Goal: Task Accomplishment & Management: Manage account settings

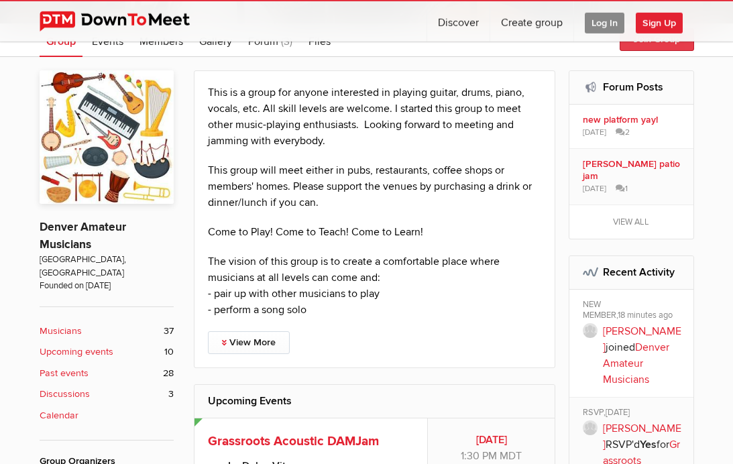
scroll to position [202, 0]
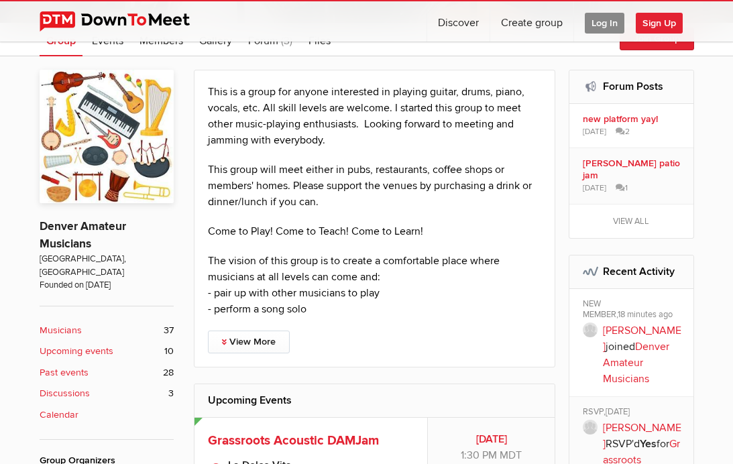
click at [664, 25] on span "Sign Up" at bounding box center [659, 23] width 47 height 21
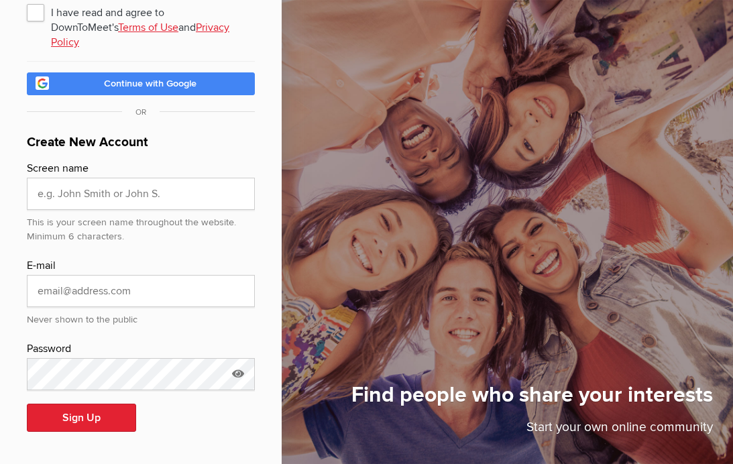
scroll to position [75, 0]
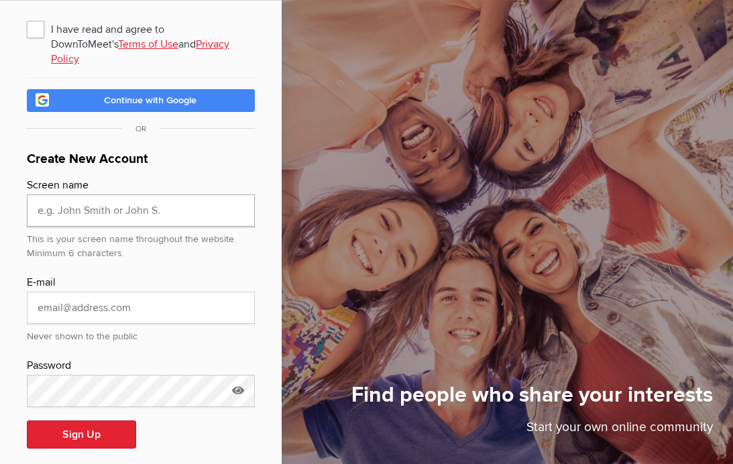
click at [97, 195] on input "text" at bounding box center [141, 211] width 228 height 32
type input "rereidy"
type input "ron.reidy@gmail.com"
click at [258, 248] on div "I have read and agree to DownToMeet's Terms of Use and Privacy Policy Continue …" at bounding box center [141, 241] width 282 height 480
click at [86, 423] on button "Sign Up" at bounding box center [81, 435] width 109 height 28
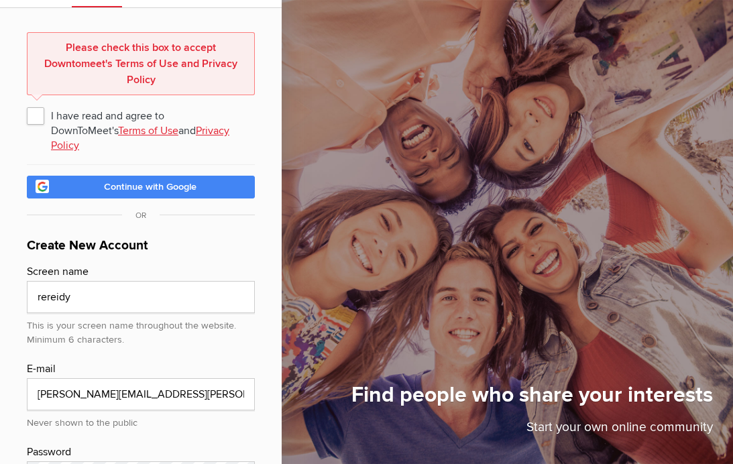
scroll to position [66, 0]
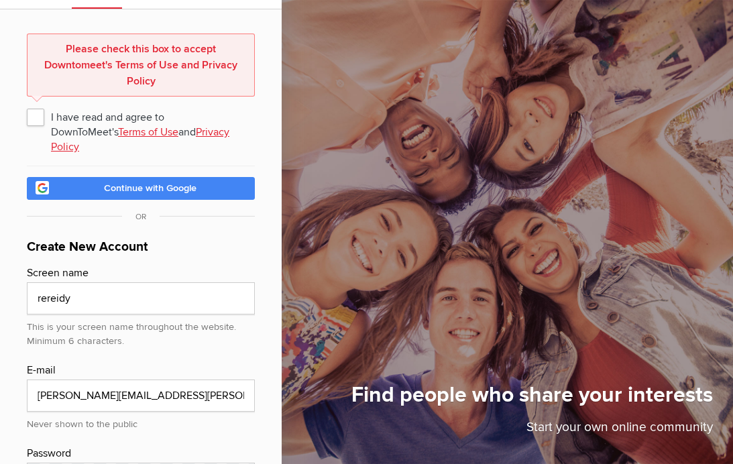
click at [34, 119] on span "I have read and agree to DownToMeet's Terms of Use and Privacy Policy" at bounding box center [141, 117] width 228 height 24
click at [27, 105] on input "I have read and agree to DownToMeet's Terms of Use and Privacy Policy" at bounding box center [26, 104] width 1 height 1
checkbox input "true"
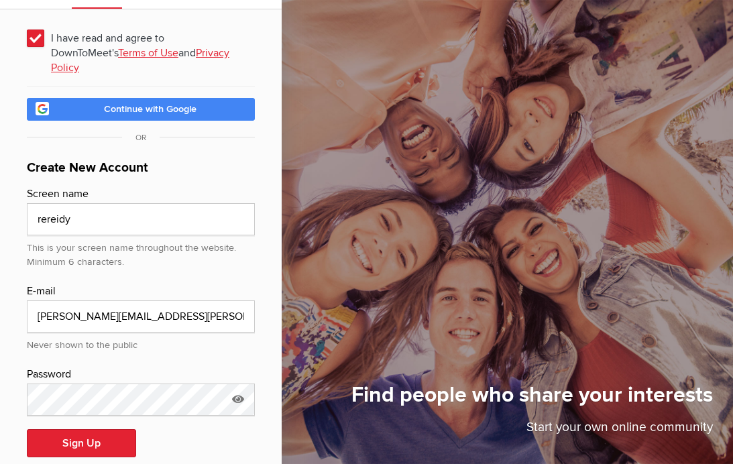
click at [95, 429] on button "Sign Up" at bounding box center [81, 443] width 109 height 28
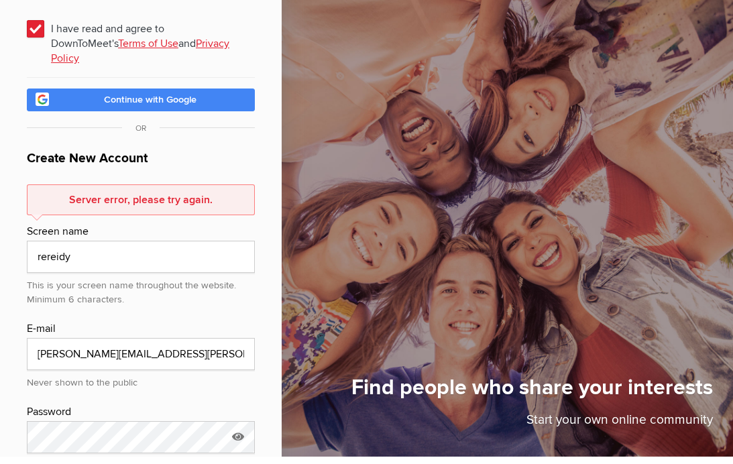
scroll to position [68, 0]
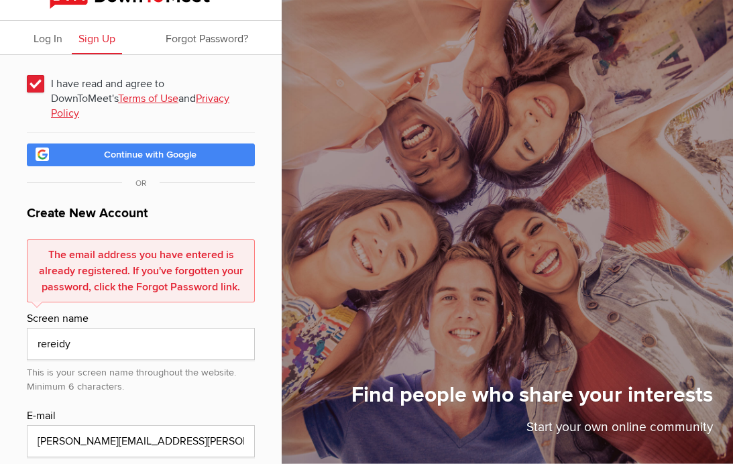
scroll to position [0, 0]
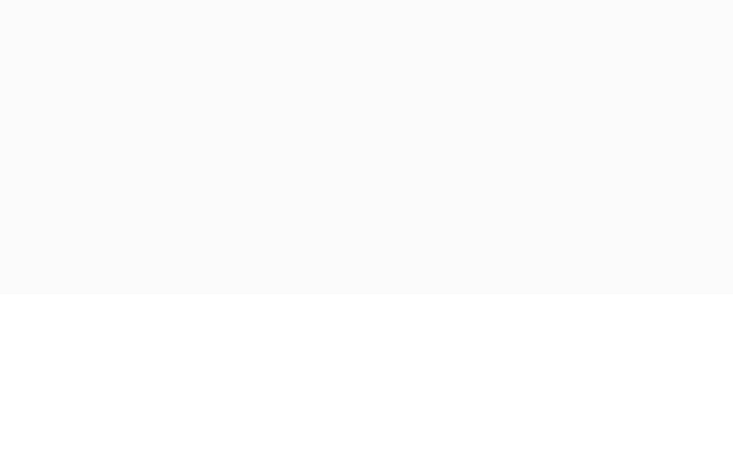
click at [604, 42] on sp-group-item at bounding box center [366, 251] width 733 height 418
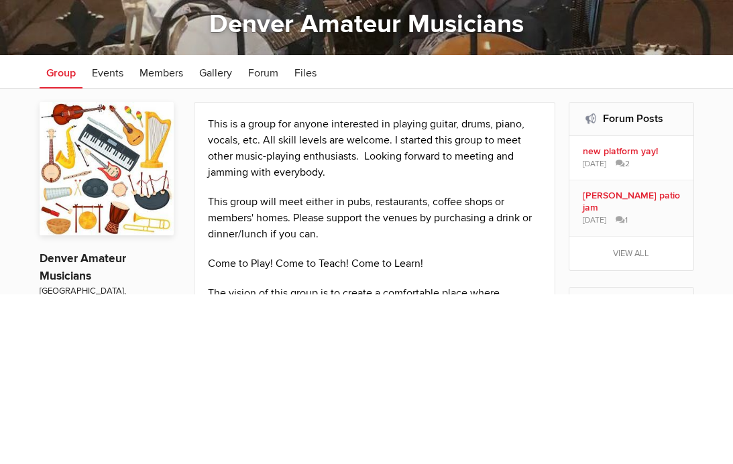
scroll to position [170, 0]
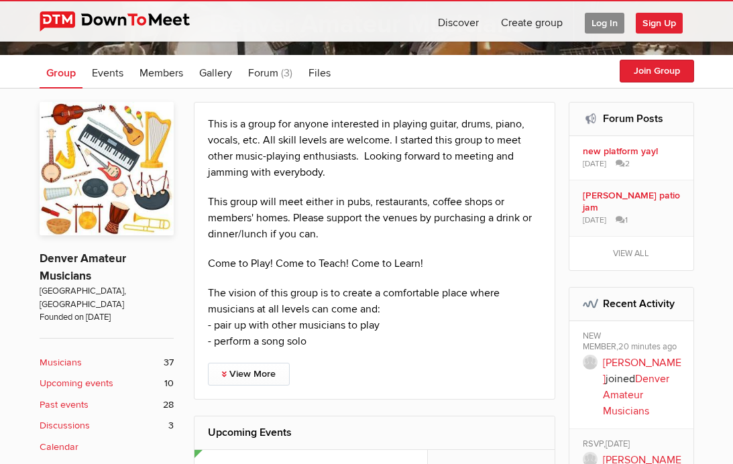
click at [604, 22] on span "Log In" at bounding box center [605, 23] width 40 height 21
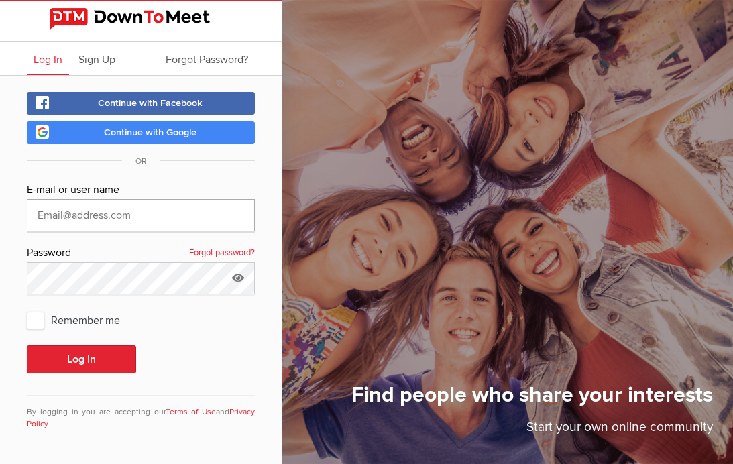
click at [108, 199] on input "text" at bounding box center [141, 215] width 228 height 32
type input "ron.reidy@gmail.com"
click at [81, 346] on button "Log In" at bounding box center [81, 360] width 109 height 28
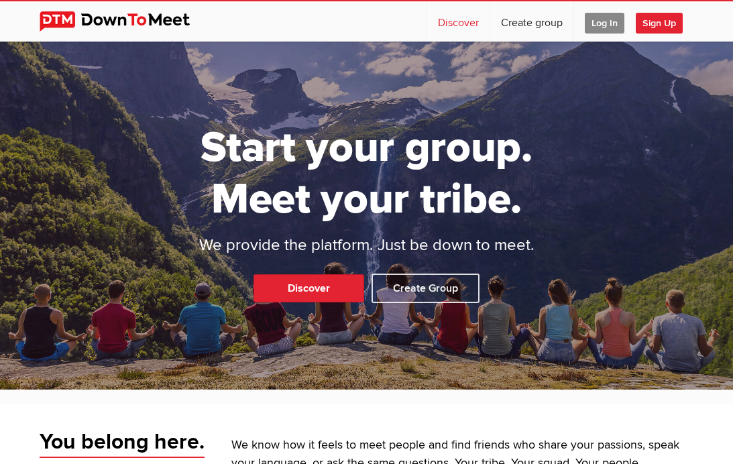
click at [464, 24] on link "Discover" at bounding box center [458, 21] width 62 height 40
select select "null"
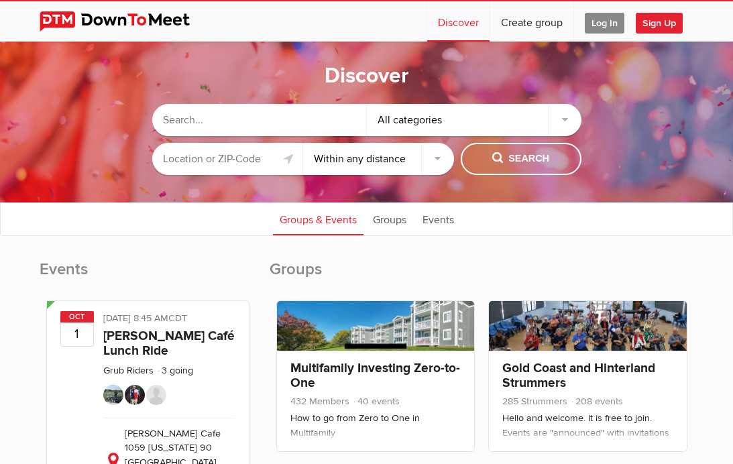
click at [259, 123] on input "text" at bounding box center [259, 120] width 215 height 32
type input "Jam"
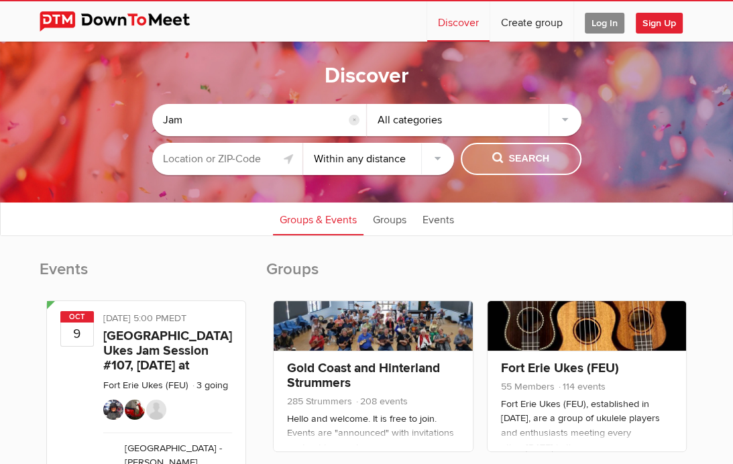
click at [497, 159] on span "Search" at bounding box center [520, 159] width 57 height 15
click at [252, 162] on input "text" at bounding box center [227, 159] width 151 height 32
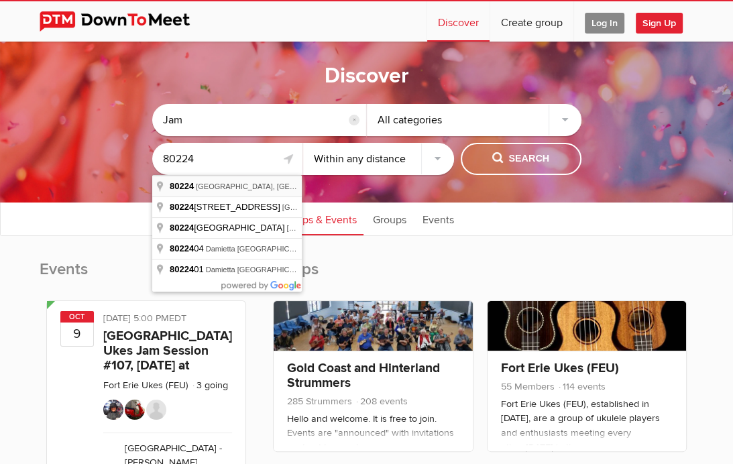
type input "Denver, CO 80224, USA"
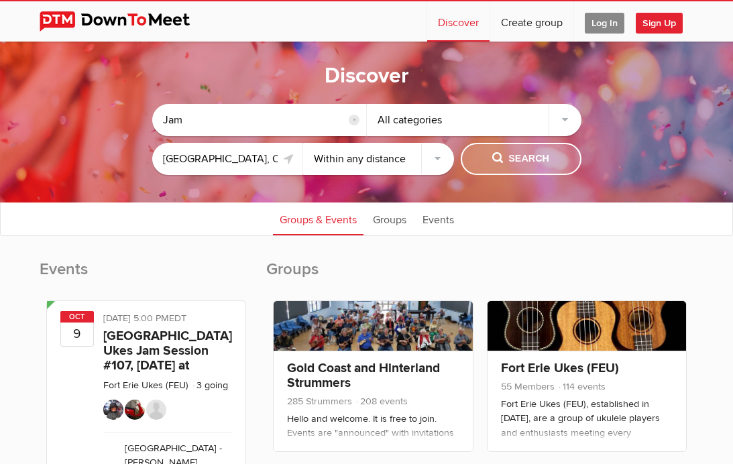
click at [517, 161] on span "Search" at bounding box center [520, 159] width 57 height 15
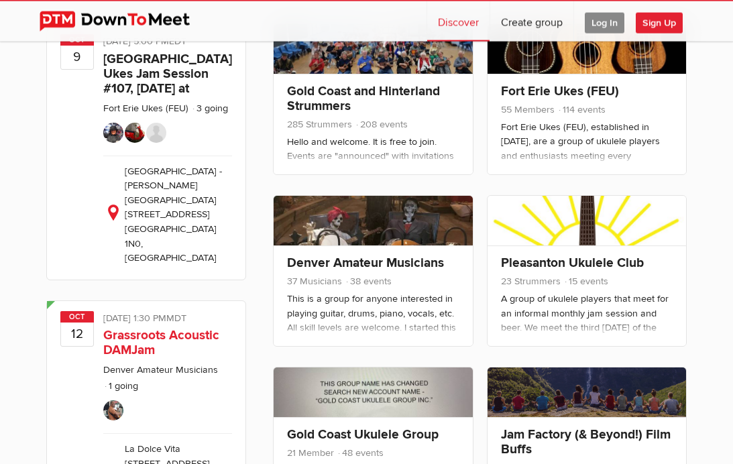
scroll to position [278, 0]
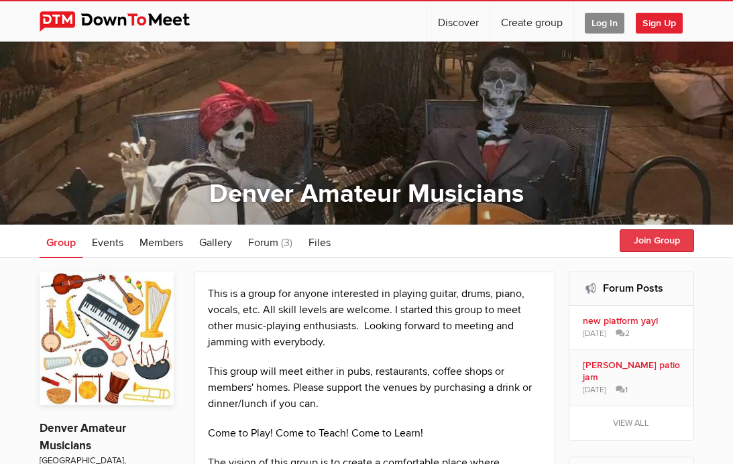
click at [673, 241] on button "Join Group" at bounding box center [657, 240] width 74 height 23
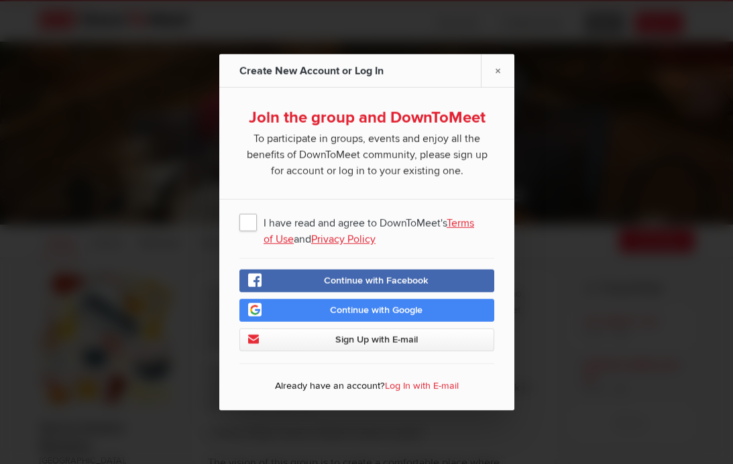
click at [250, 234] on span "I have read and agree to DownToMeet's Terms of Use and Privacy Policy" at bounding box center [367, 222] width 255 height 24
click at [0, 0] on input "I have read and agree to DownToMeet's Terms of Use and Privacy Policy" at bounding box center [0, 0] width 0 height 0
click at [349, 346] on span "Sign Up with E-mail" at bounding box center [376, 339] width 83 height 11
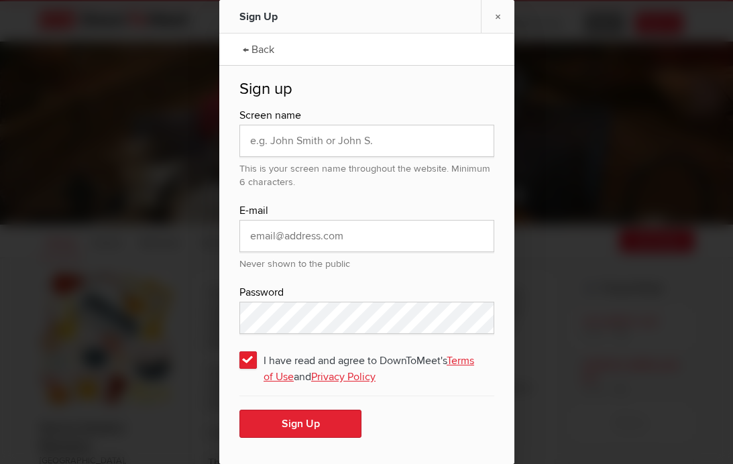
click at [500, 33] on link "×" at bounding box center [498, 16] width 34 height 33
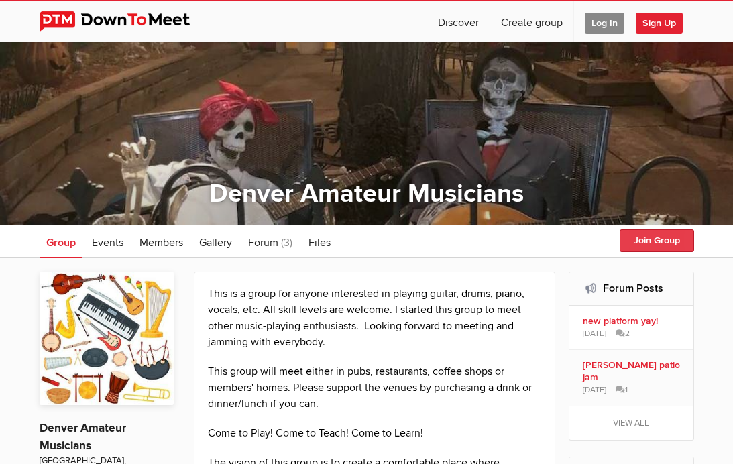
click at [660, 241] on button "Join Group" at bounding box center [657, 240] width 74 height 23
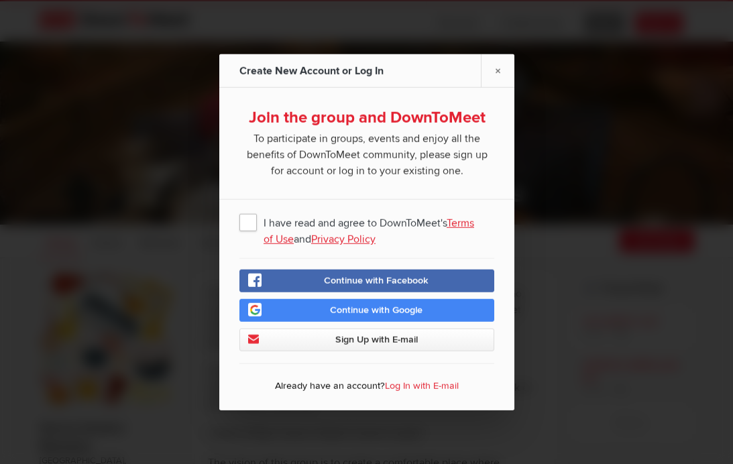
click at [399, 392] on link "Log In with E-mail" at bounding box center [422, 385] width 74 height 11
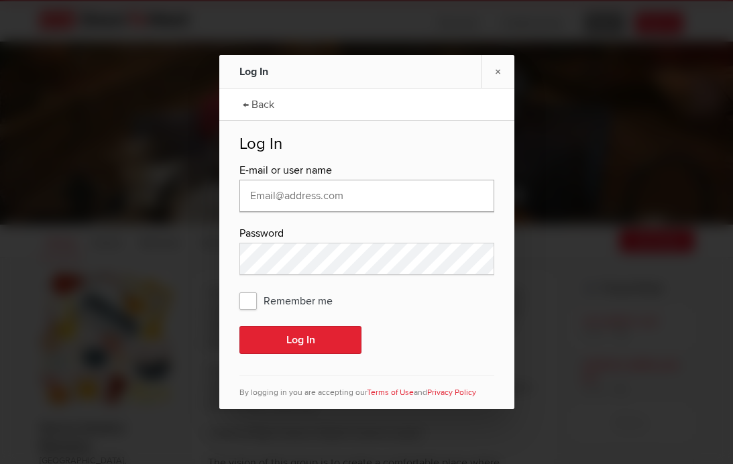
click at [276, 212] on input "text" at bounding box center [367, 196] width 255 height 32
type input "ron.reidy@gmail.com"
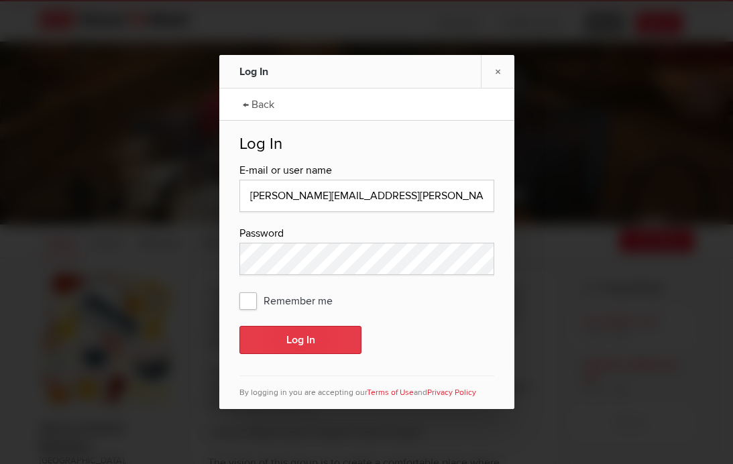
click at [319, 354] on button "Log In" at bounding box center [301, 340] width 122 height 28
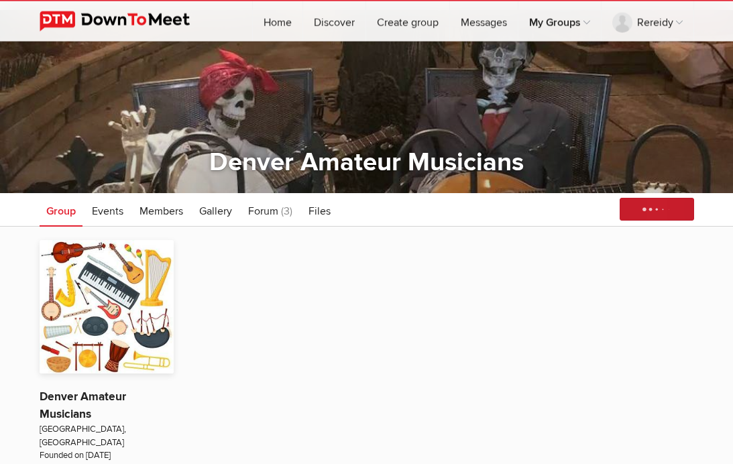
scroll to position [32, 0]
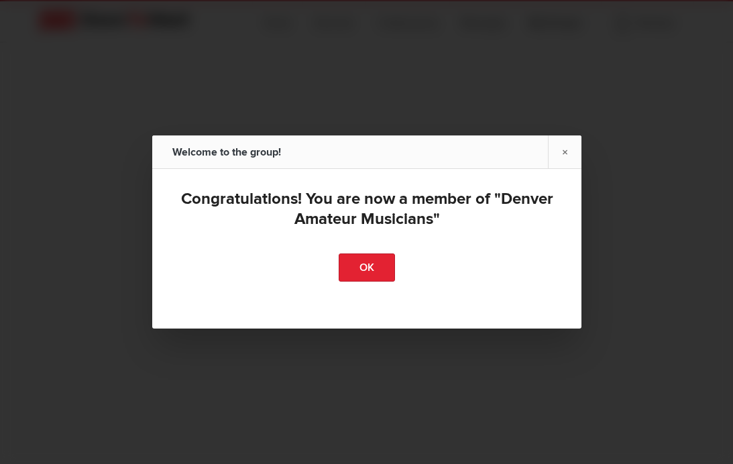
click at [380, 282] on link "OK" at bounding box center [367, 268] width 56 height 28
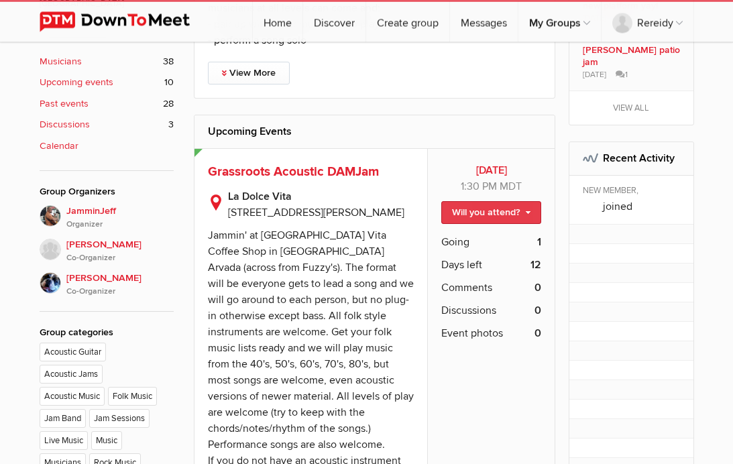
scroll to position [471, 0]
click at [528, 213] on link "Will you attend?" at bounding box center [491, 212] width 100 height 23
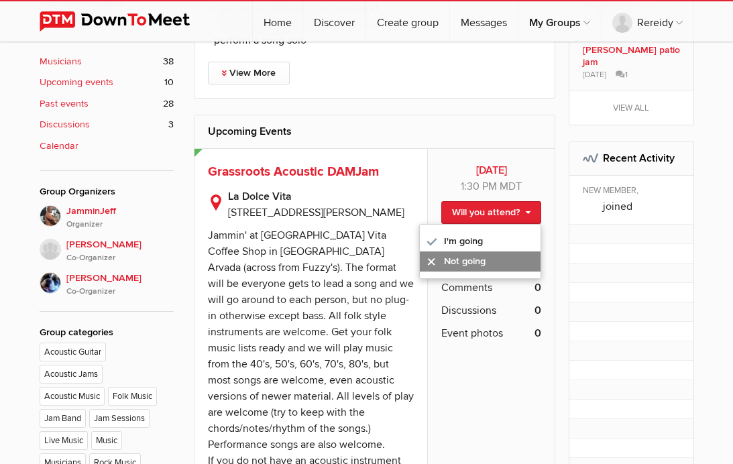
click at [494, 260] on link "Not going" at bounding box center [480, 262] width 121 height 20
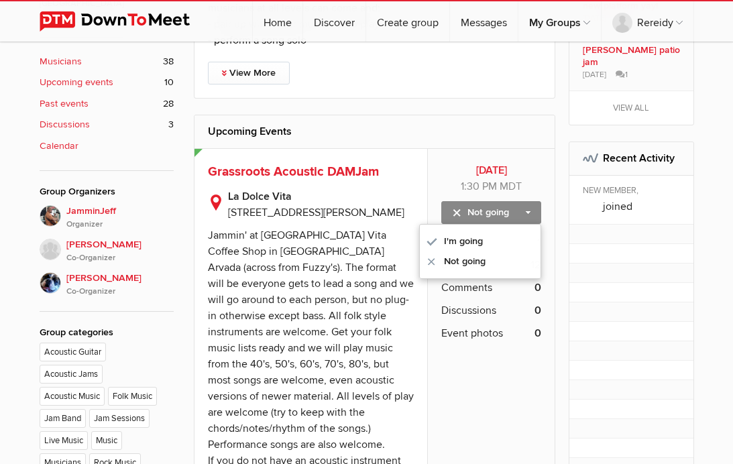
click at [390, 303] on div "Jammin' at [GEOGRAPHIC_DATA] Vita Coffee Shop in [GEOGRAPHIC_DATA] Arvada (acro…" at bounding box center [311, 372] width 206 height 287
click at [414, 197] on div "[DATE] [DATE] 1:30 PM MDT Public event Anyone who has access to the group can s…" at bounding box center [311, 378] width 233 height 458
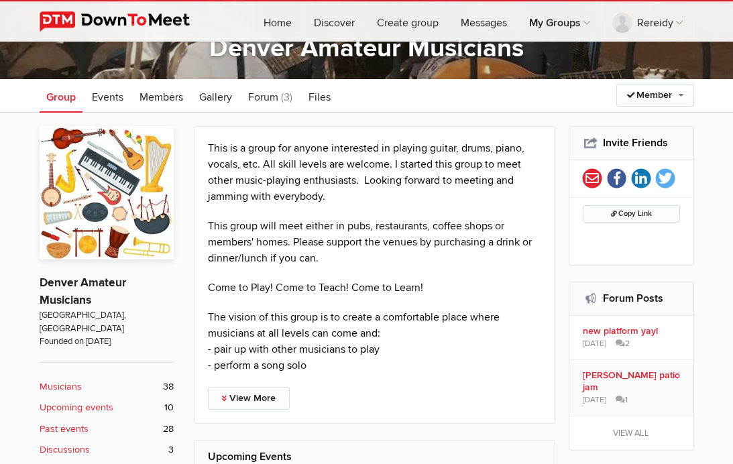
scroll to position [0, 0]
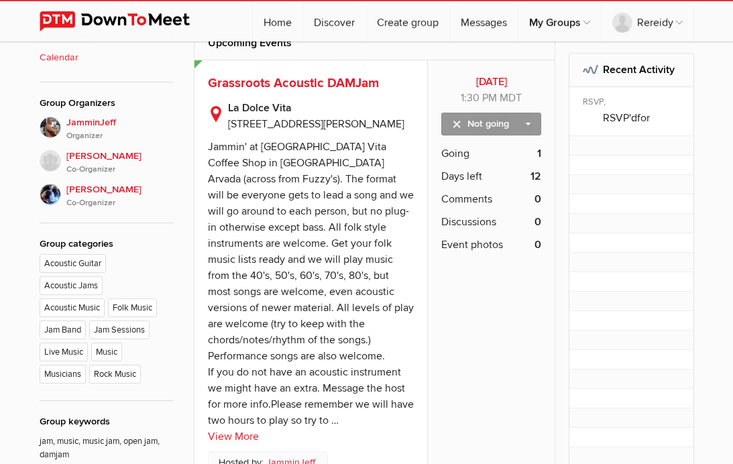
scroll to position [560, 0]
click at [529, 123] on link "Not going" at bounding box center [491, 123] width 100 height 23
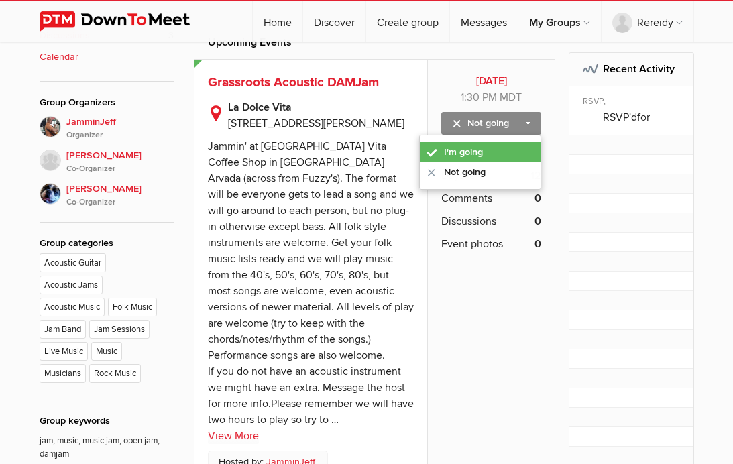
click at [472, 154] on link "I'm going" at bounding box center [480, 152] width 121 height 20
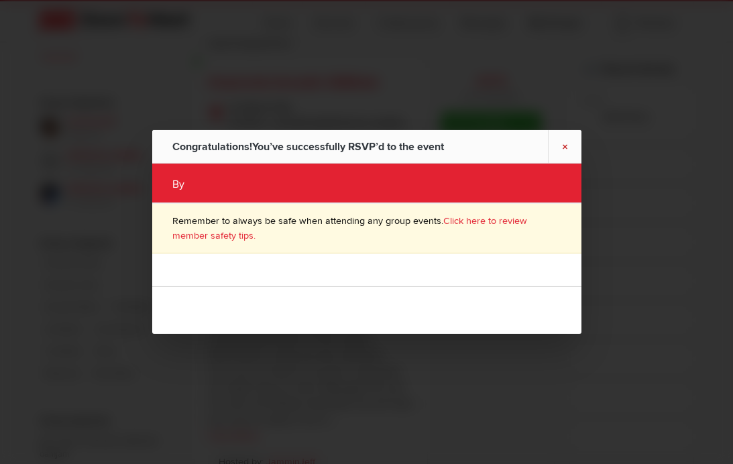
click at [574, 145] on link "×" at bounding box center [565, 146] width 34 height 33
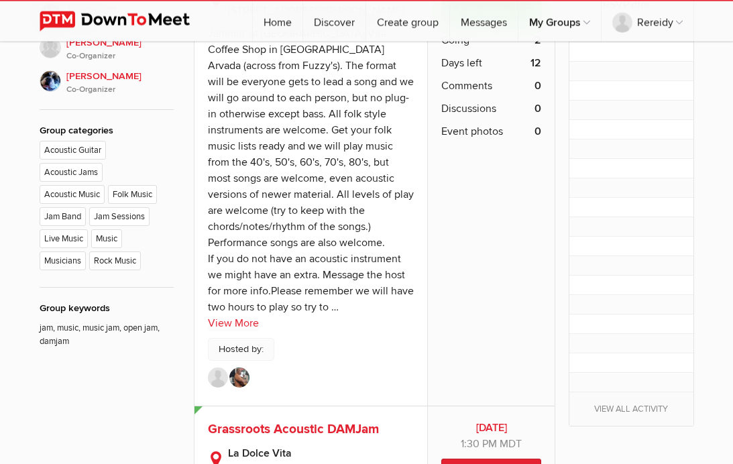
scroll to position [673, 0]
click at [234, 322] on link "View More" at bounding box center [233, 323] width 51 height 16
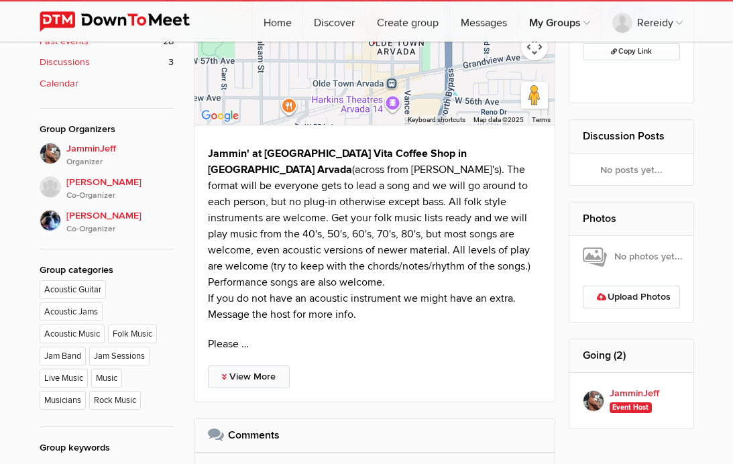
scroll to position [572, 0]
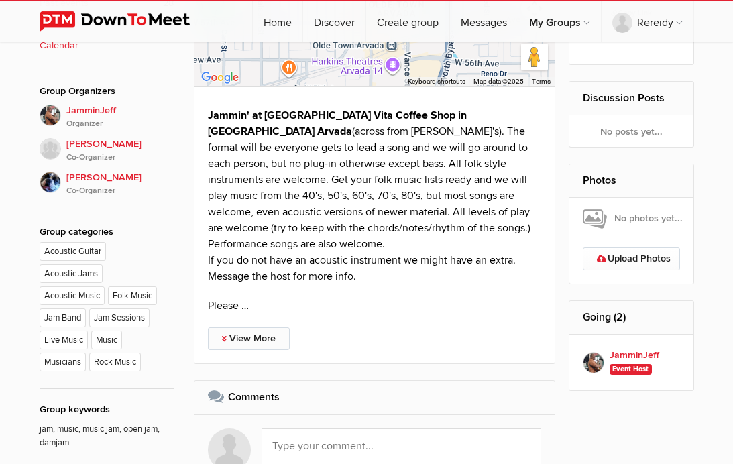
click at [239, 327] on link "View More" at bounding box center [249, 338] width 82 height 23
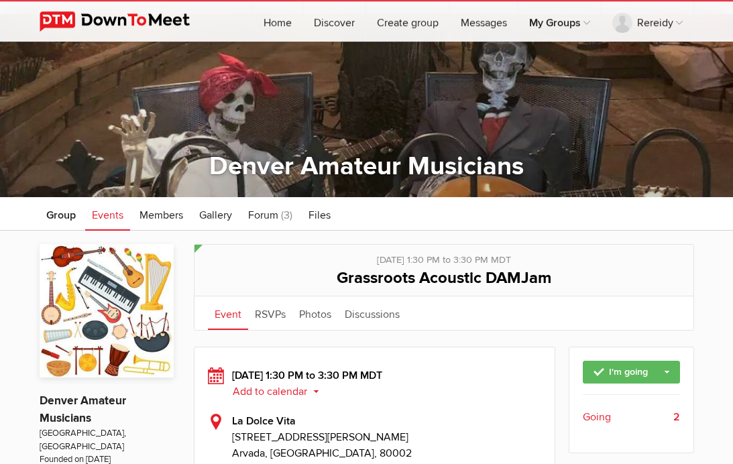
scroll to position [28, 0]
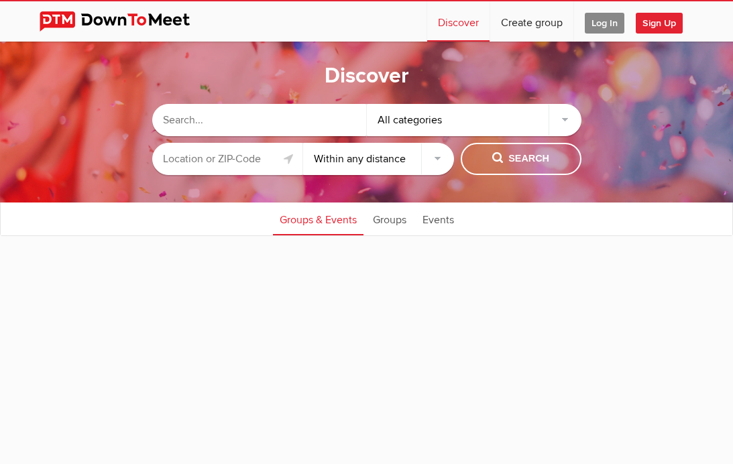
select select "null"
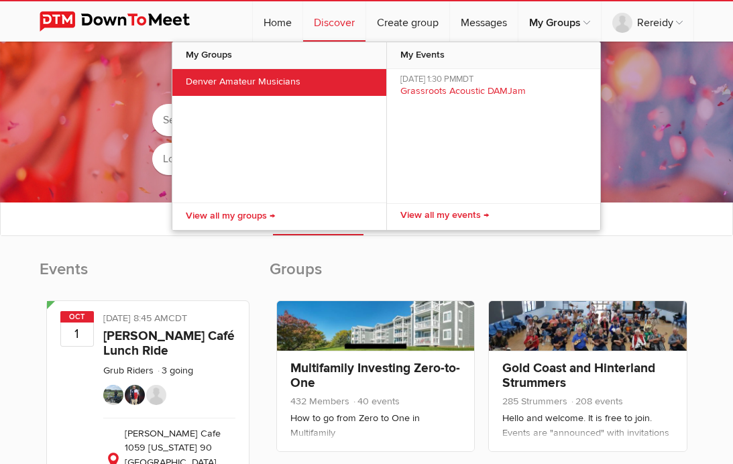
click at [273, 85] on link "Denver Amateur Musicians" at bounding box center [279, 82] width 214 height 27
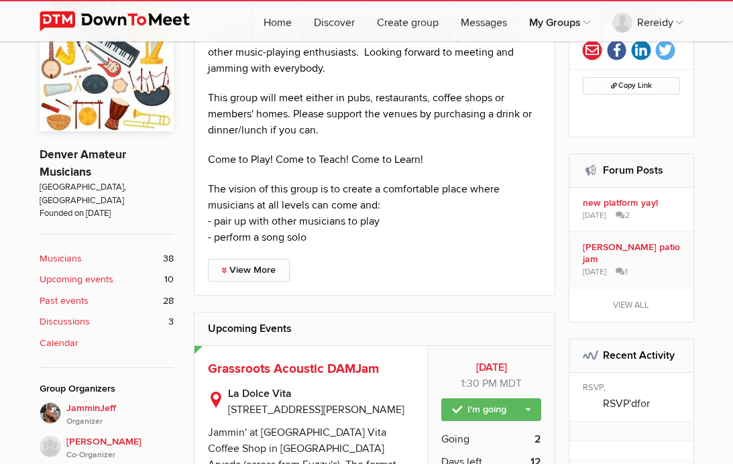
scroll to position [305, 0]
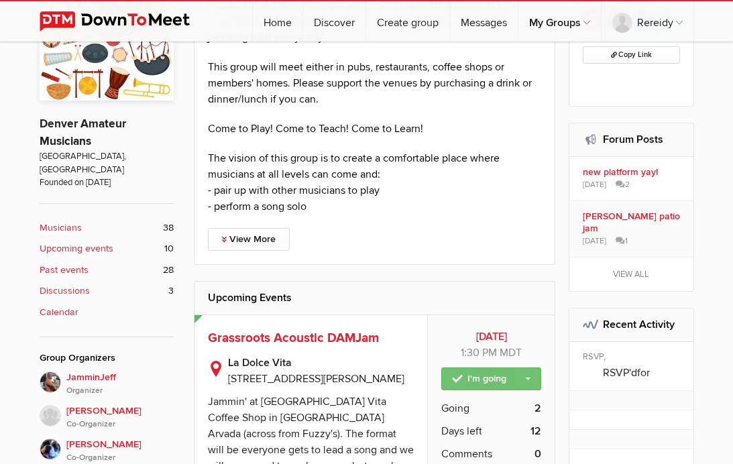
click at [528, 378] on link "I'm going" at bounding box center [491, 379] width 100 height 23
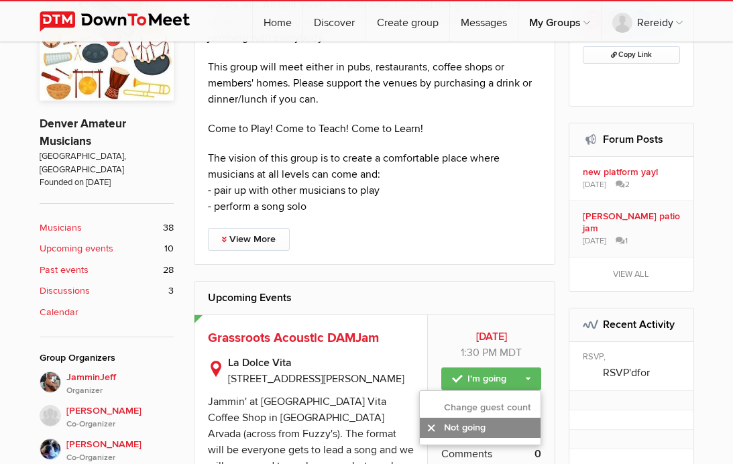
click at [488, 427] on link "Not going" at bounding box center [480, 428] width 121 height 20
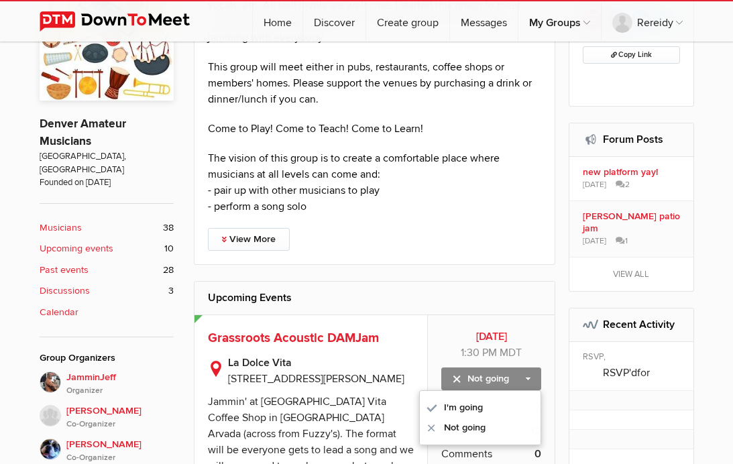
click at [425, 259] on div "This is a group for anyone interested in playing guitar, drums, piano, vocals, …" at bounding box center [375, 116] width 362 height 298
click at [472, 433] on link "Not going" at bounding box center [480, 428] width 121 height 20
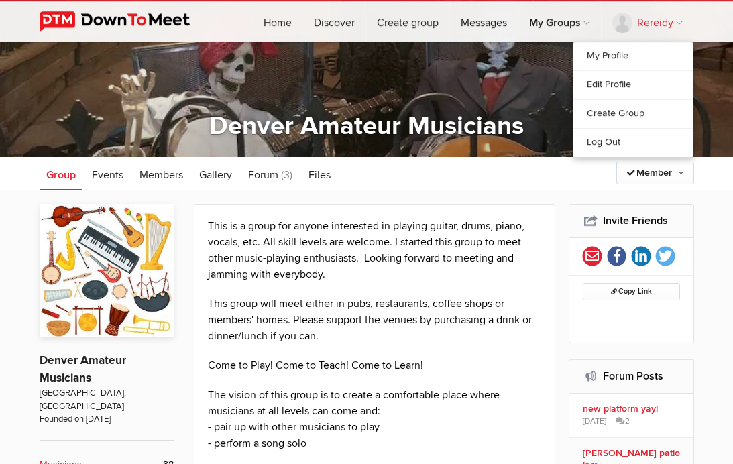
scroll to position [68, 0]
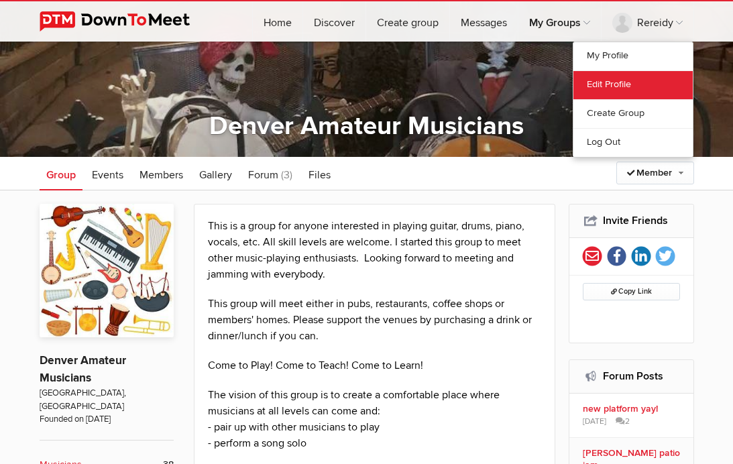
click at [621, 85] on link "Edit Profile" at bounding box center [633, 84] width 119 height 29
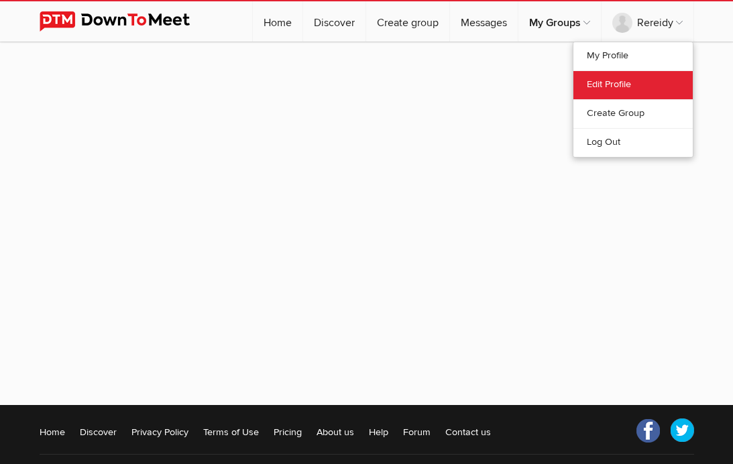
select select
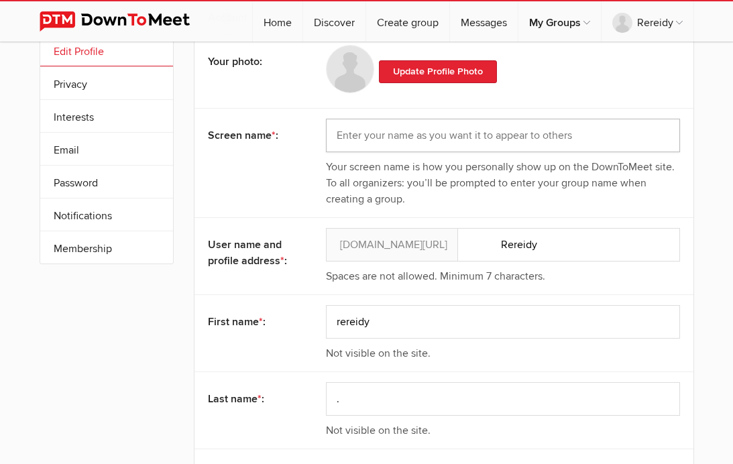
click at [348, 136] on input "text" at bounding box center [503, 136] width 354 height 34
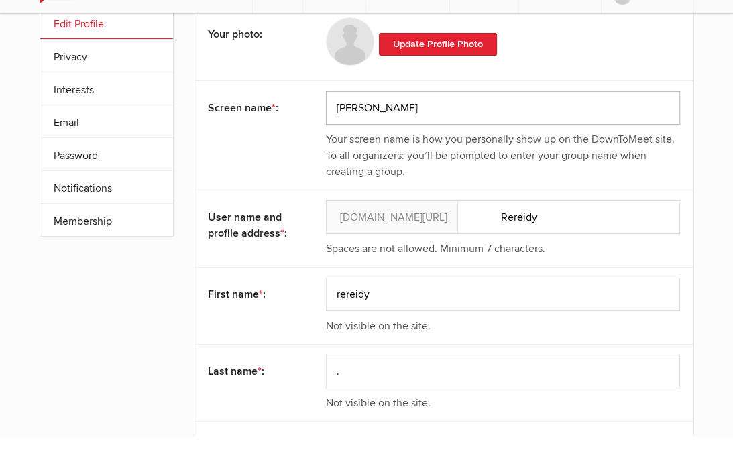
scroll to position [72, 0]
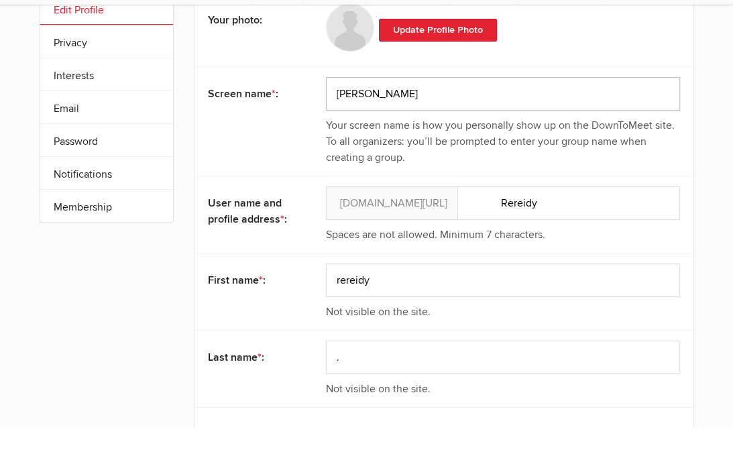
type input "Ron"
click at [383, 301] on input "rereidy" at bounding box center [503, 318] width 354 height 34
type input "r"
type input "Ron"
click at [363, 378] on input "." at bounding box center [503, 395] width 354 height 34
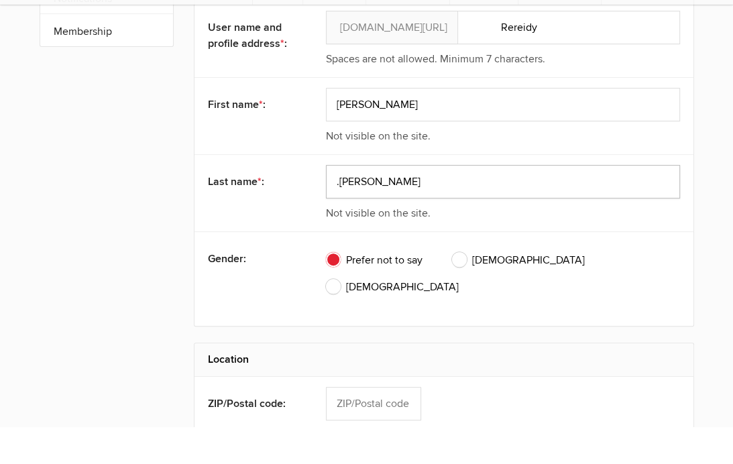
scroll to position [270, 0]
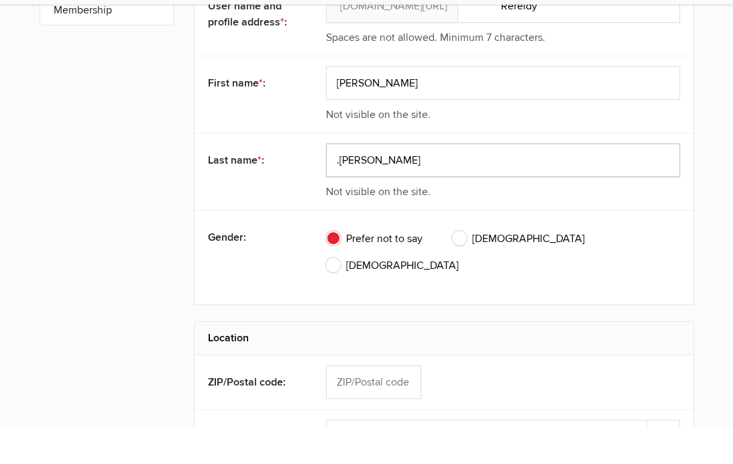
type input ".Reidy"
click at [363, 403] on input "text" at bounding box center [374, 420] width 96 height 34
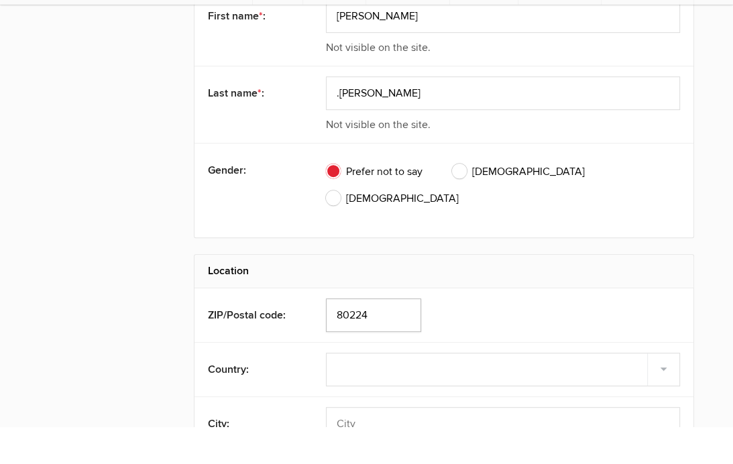
scroll to position [390, 0]
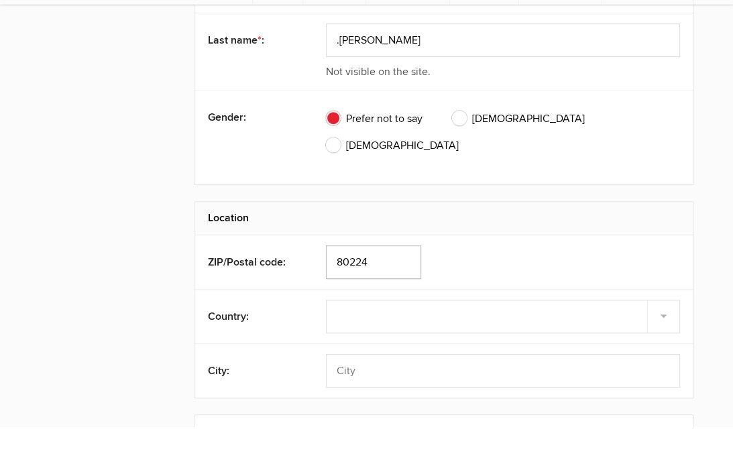
type input "80224"
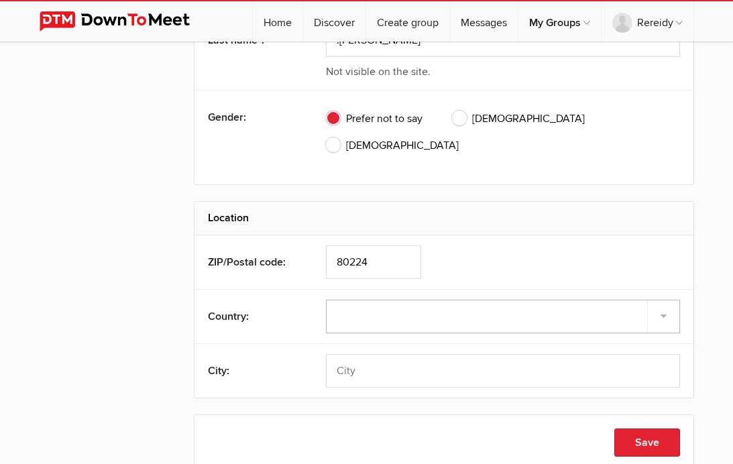
select select "United States"
select select "CO"
click at [369, 409] on input "text" at bounding box center [503, 426] width 354 height 34
type input "Denver"
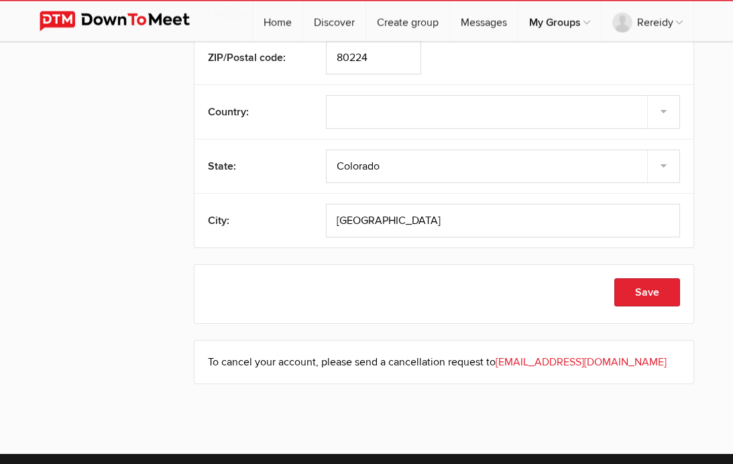
scroll to position [653, 0]
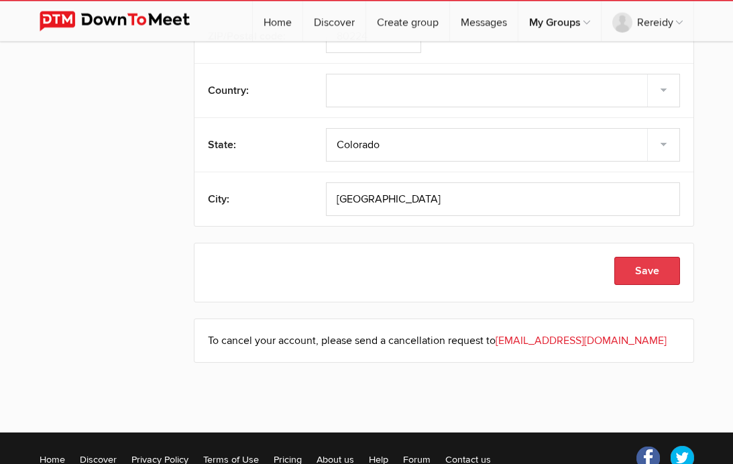
click at [645, 257] on button "Save" at bounding box center [648, 271] width 66 height 28
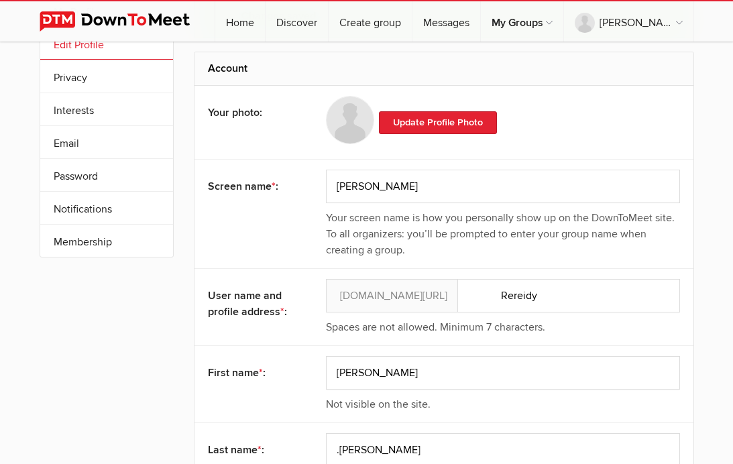
scroll to position [0, 0]
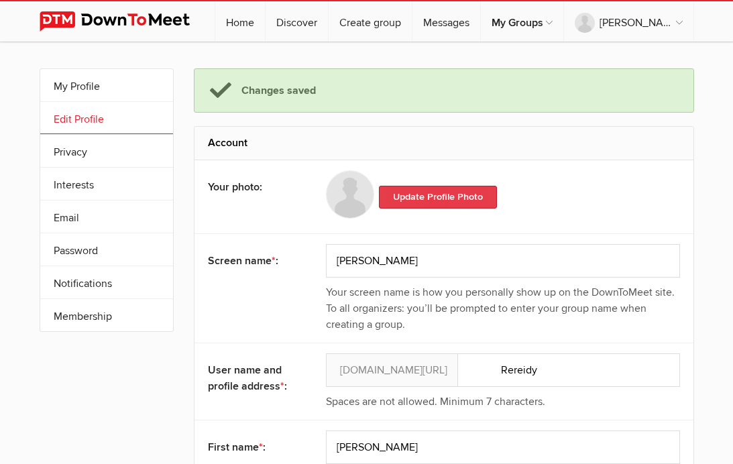
click at [403, 195] on link "Update Profile Photo" at bounding box center [438, 197] width 118 height 23
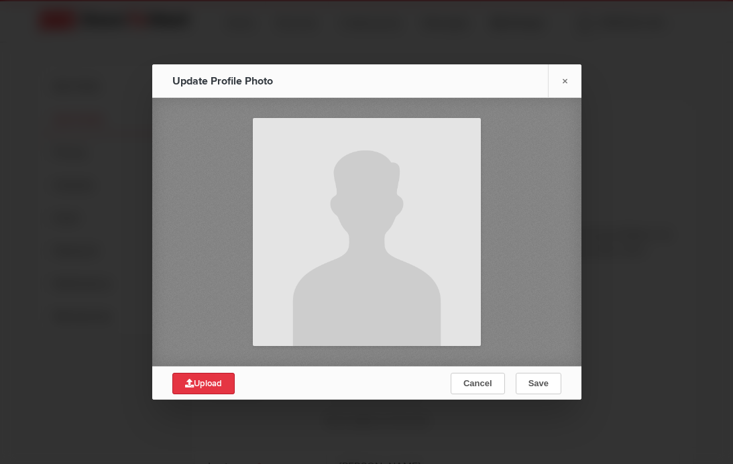
click at [203, 389] on span "Upload" at bounding box center [203, 383] width 37 height 11
type input "C:\fakepath\image.jpg"
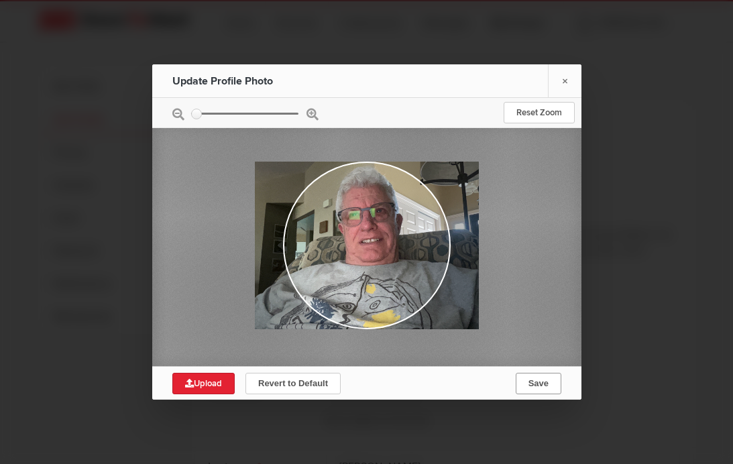
click at [550, 394] on button "Save" at bounding box center [538, 383] width 46 height 21
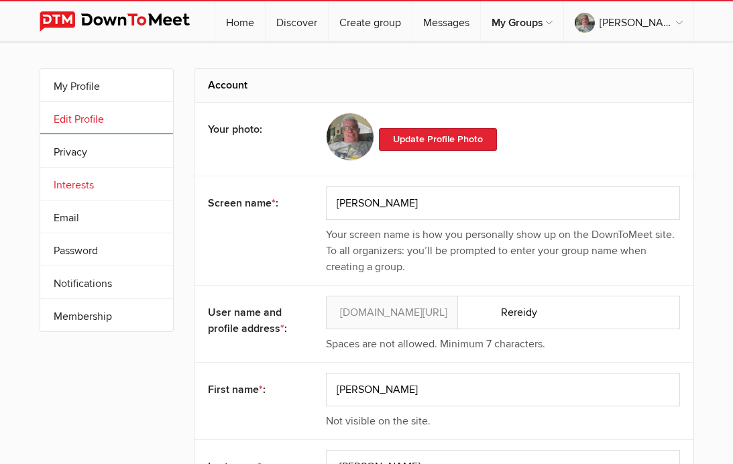
click at [82, 187] on link "Interests" at bounding box center [106, 184] width 133 height 32
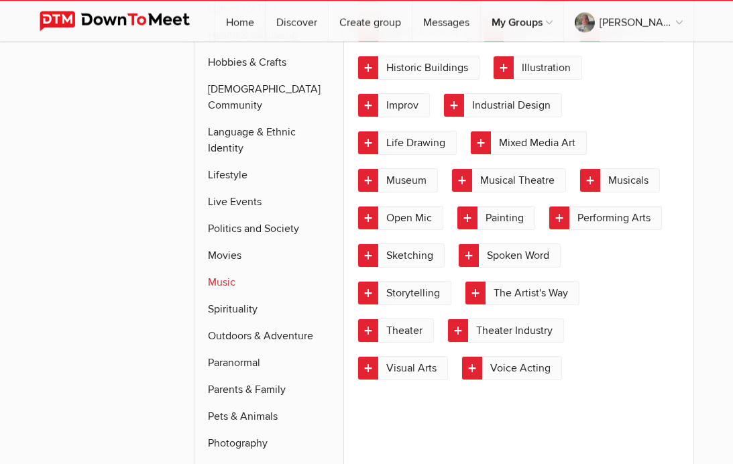
scroll to position [662, 0]
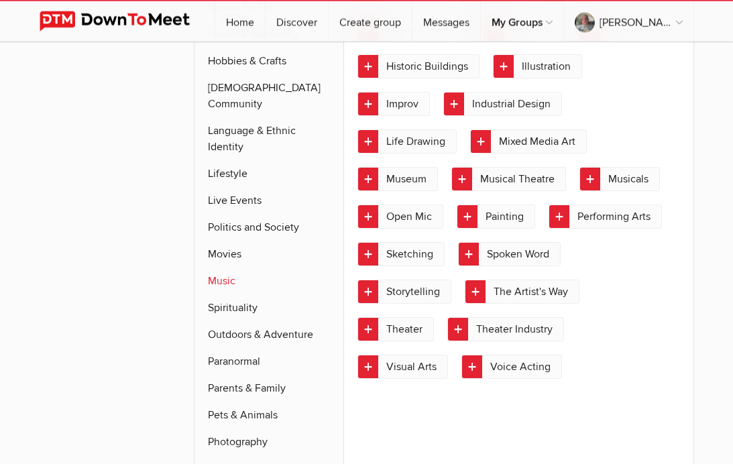
click at [225, 268] on link "Music" at bounding box center [270, 281] width 150 height 27
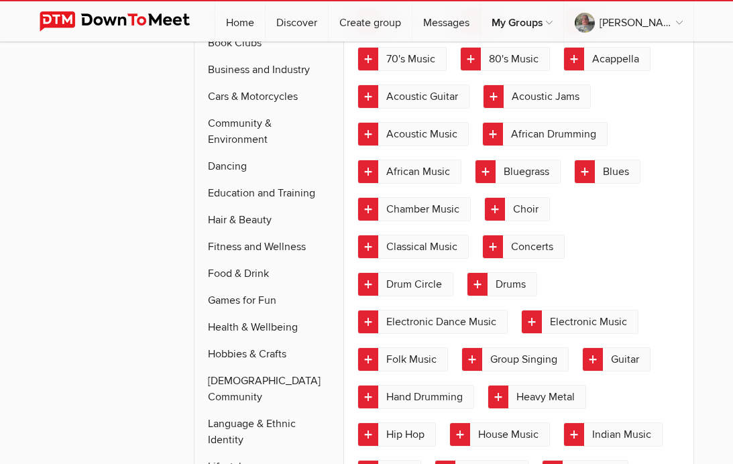
scroll to position [322, 0]
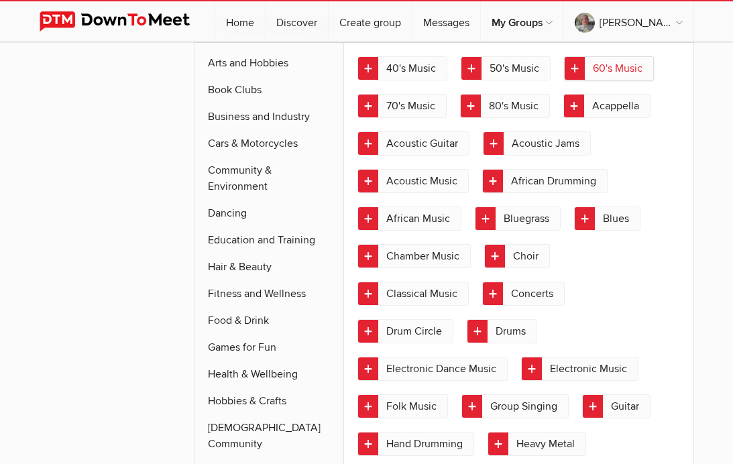
click at [577, 68] on link "60's Music" at bounding box center [609, 68] width 90 height 24
click at [370, 111] on link "70's Music" at bounding box center [402, 106] width 89 height 24
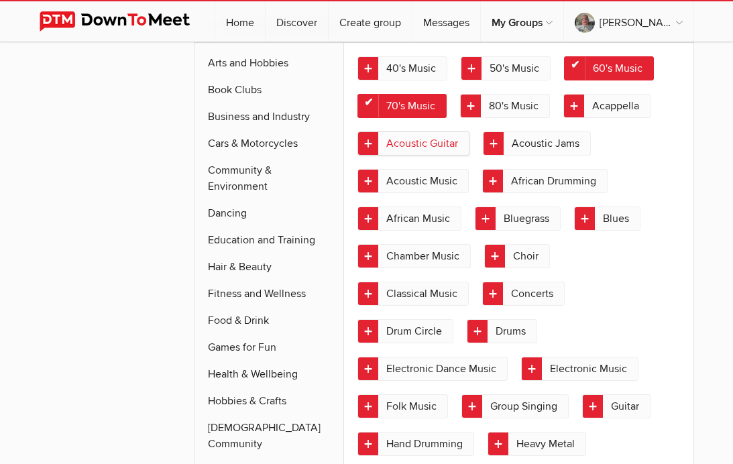
click at [367, 144] on link "Acoustic Guitar" at bounding box center [414, 143] width 112 height 24
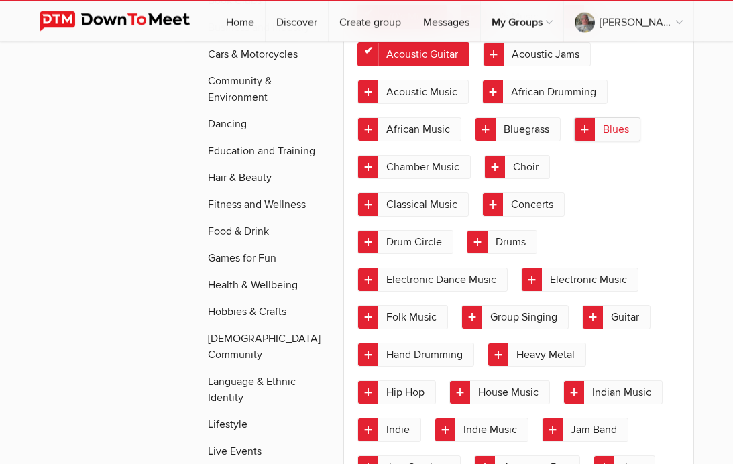
scroll to position [411, 0]
click at [585, 129] on link "Blues" at bounding box center [607, 129] width 66 height 24
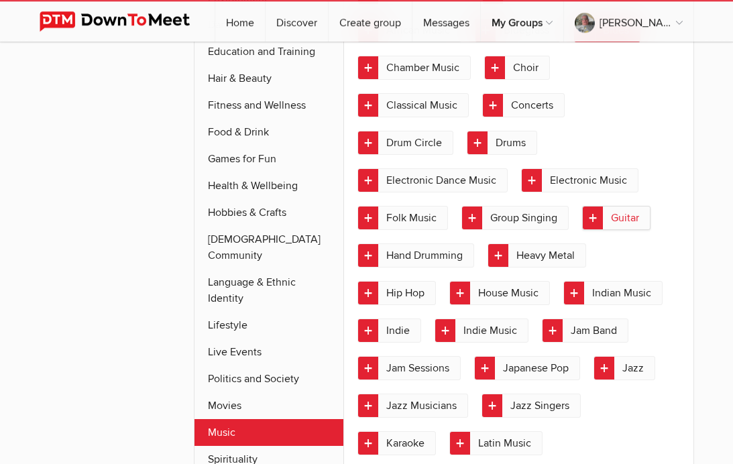
scroll to position [511, 0]
click at [594, 221] on link "Guitar" at bounding box center [616, 218] width 68 height 24
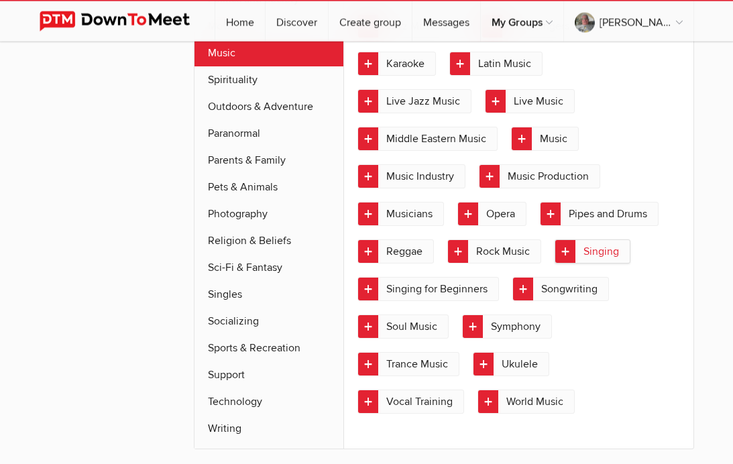
scroll to position [890, 0]
click at [369, 256] on link "Reggae" at bounding box center [396, 252] width 76 height 24
click at [466, 248] on link "Rock Music" at bounding box center [494, 252] width 94 height 24
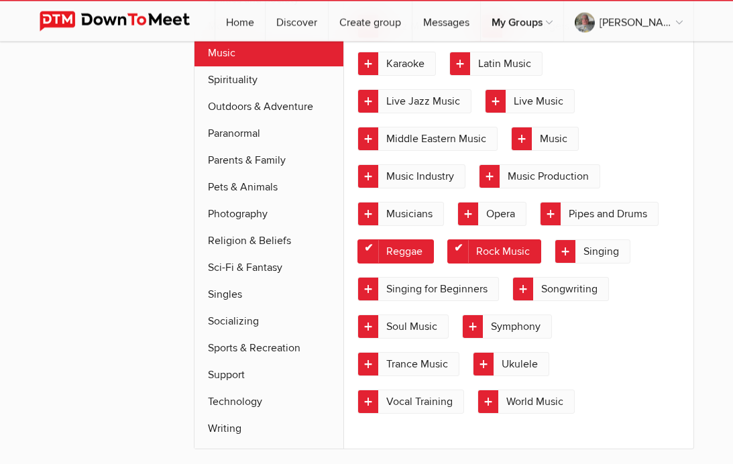
click at [370, 406] on link "Vocal Training" at bounding box center [411, 402] width 107 height 24
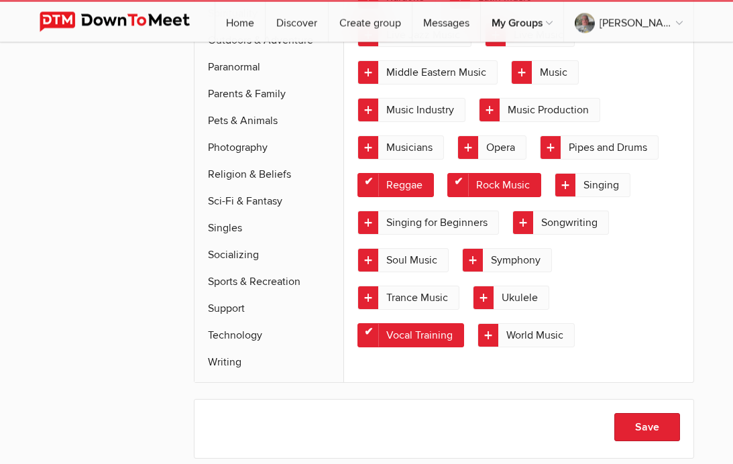
scroll to position [975, 0]
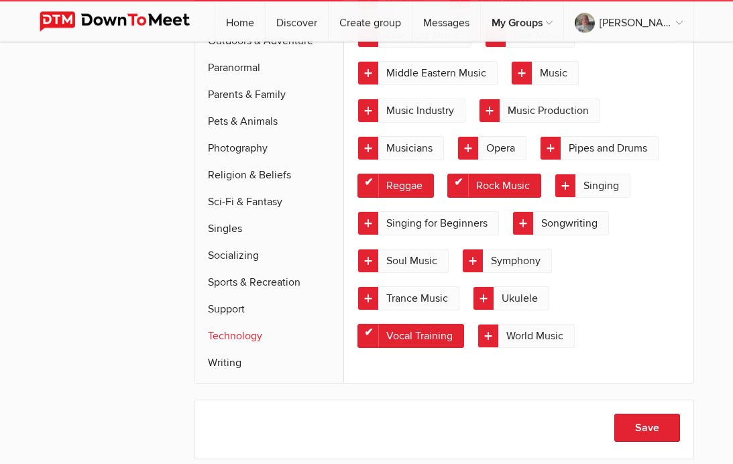
click at [241, 323] on link "Technology" at bounding box center [270, 336] width 150 height 27
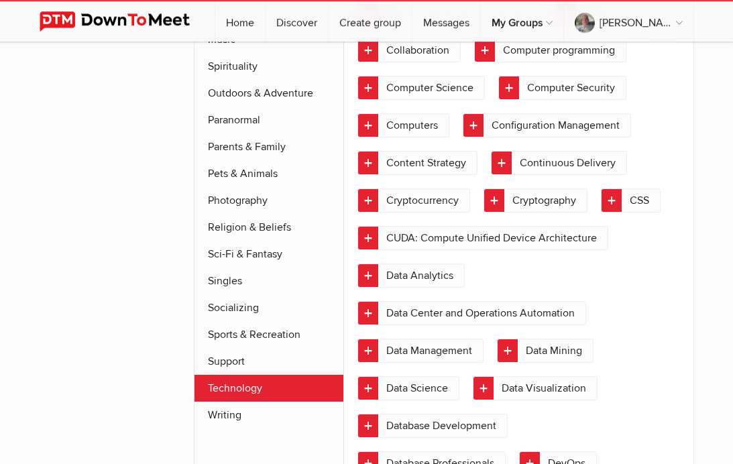
scroll to position [922, 0]
drag, startPoint x: 271, startPoint y: 323, endPoint x: 271, endPoint y: 330, distance: 7.4
click at [271, 323] on link "Sports & Recreation" at bounding box center [270, 334] width 150 height 27
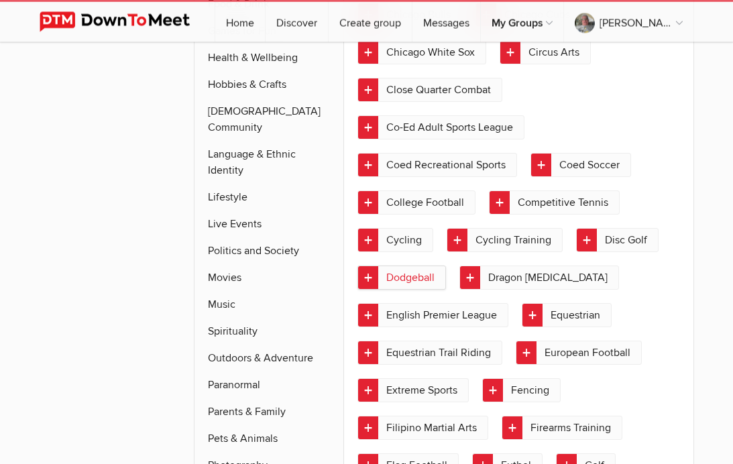
scroll to position [657, 0]
click at [369, 241] on link "Cycling" at bounding box center [396, 240] width 76 height 24
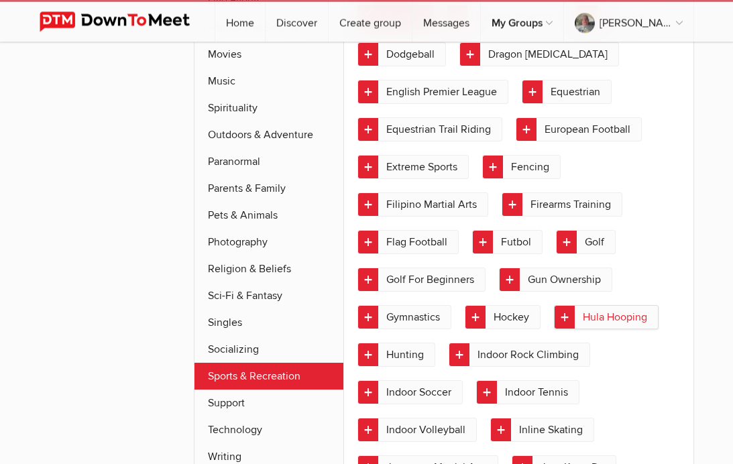
scroll to position [887, 0]
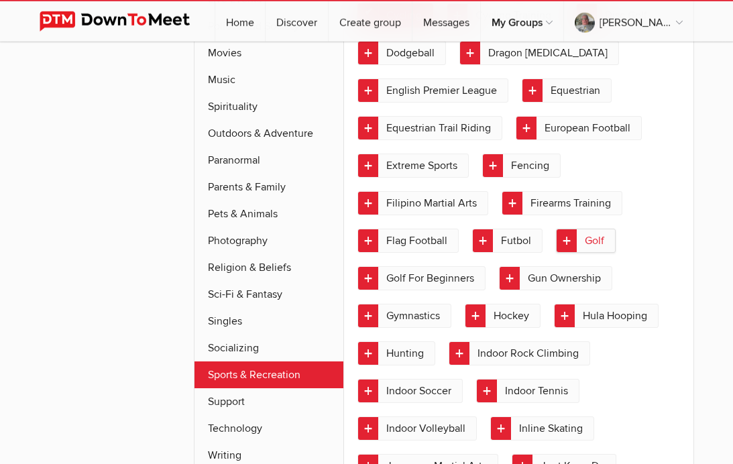
click at [568, 242] on link "Golf" at bounding box center [586, 241] width 60 height 24
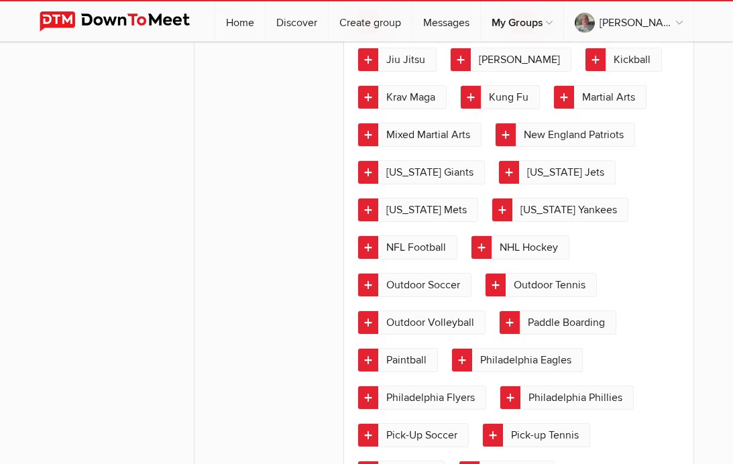
scroll to position [1336, 0]
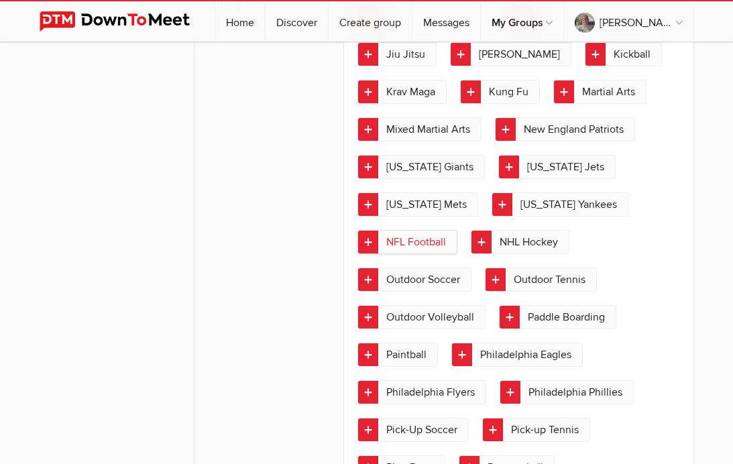
click at [373, 246] on link "NFL Football" at bounding box center [408, 242] width 100 height 24
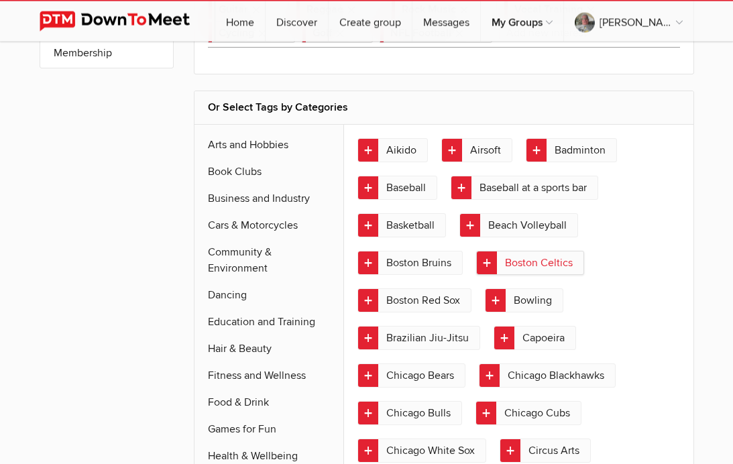
scroll to position [264, 0]
click at [370, 229] on link "Basketball" at bounding box center [402, 225] width 89 height 24
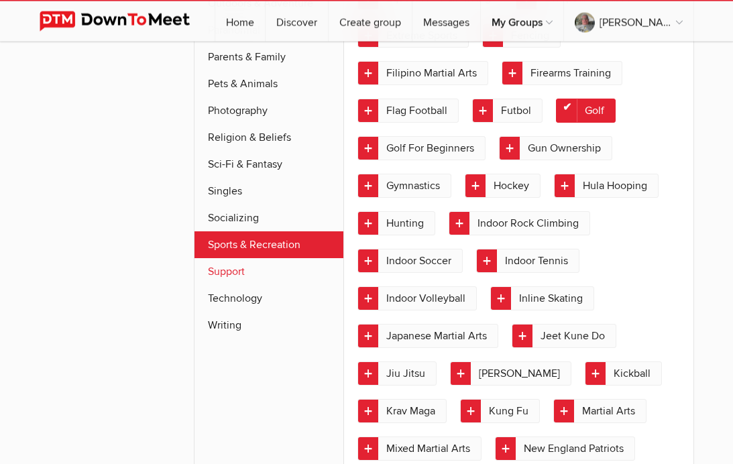
scroll to position [1037, 0]
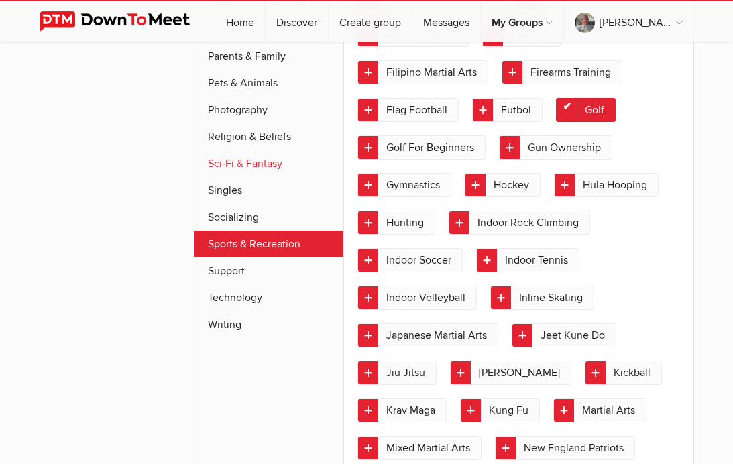
click at [233, 150] on link "Sci-Fi & Fantasy" at bounding box center [270, 163] width 150 height 27
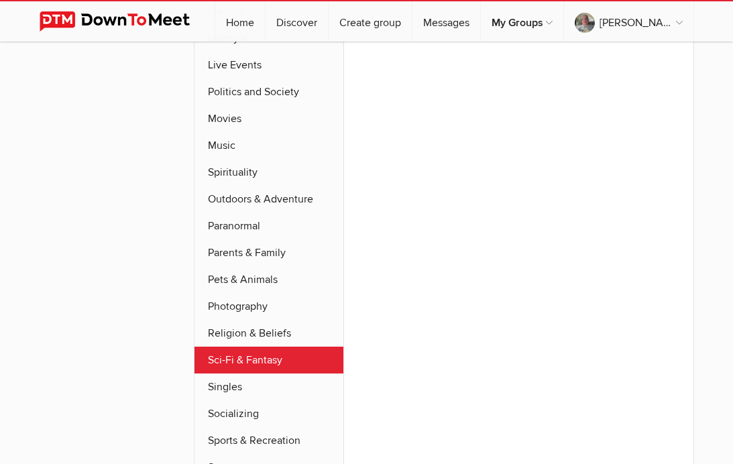
scroll to position [364, 0]
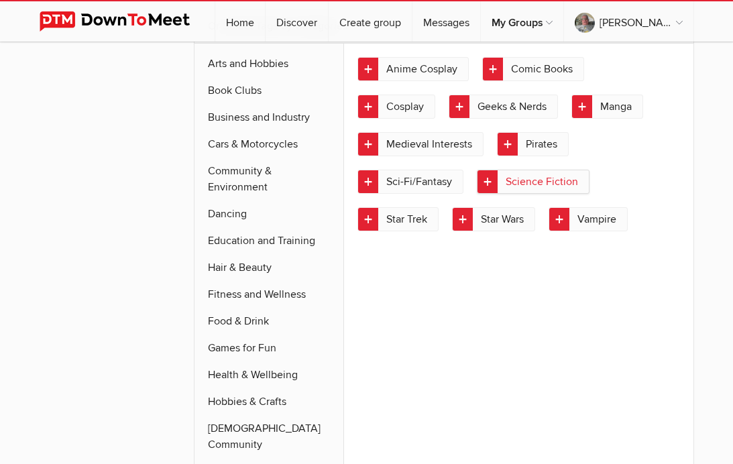
click at [486, 180] on link "Science Fiction" at bounding box center [533, 182] width 113 height 24
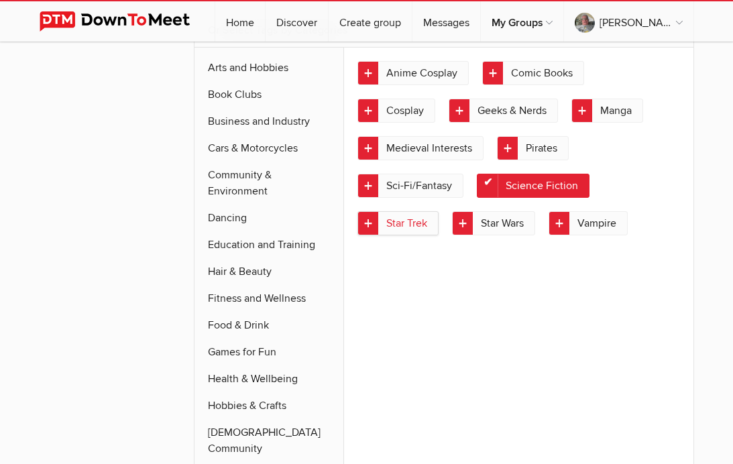
click at [370, 226] on link "Star Trek" at bounding box center [398, 223] width 81 height 24
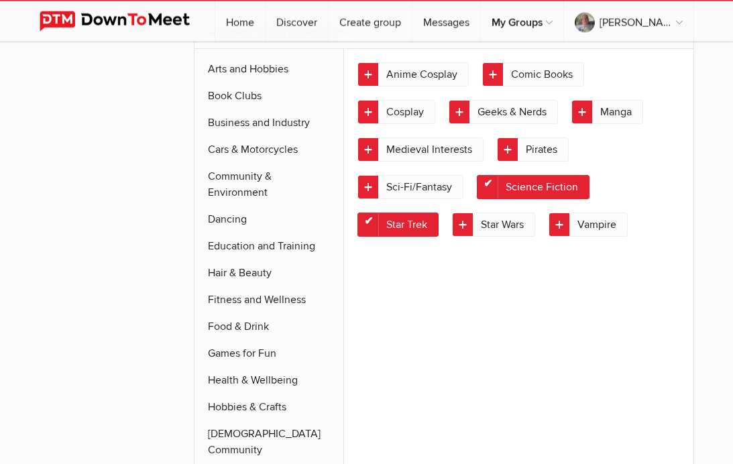
scroll to position [373, 0]
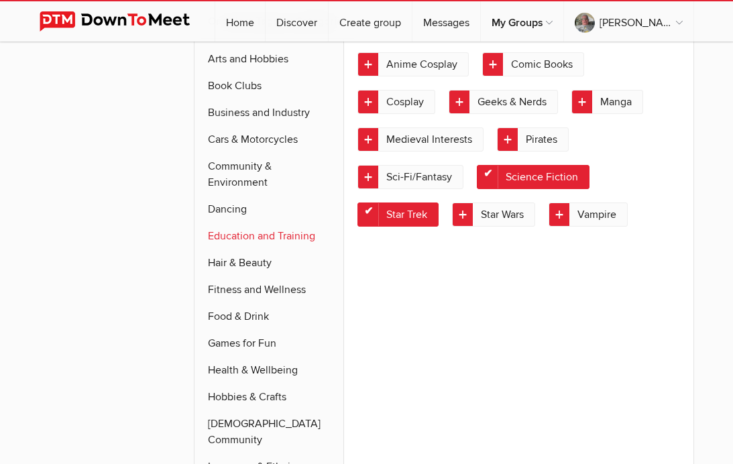
click at [269, 238] on link "Education and Training" at bounding box center [270, 236] width 150 height 27
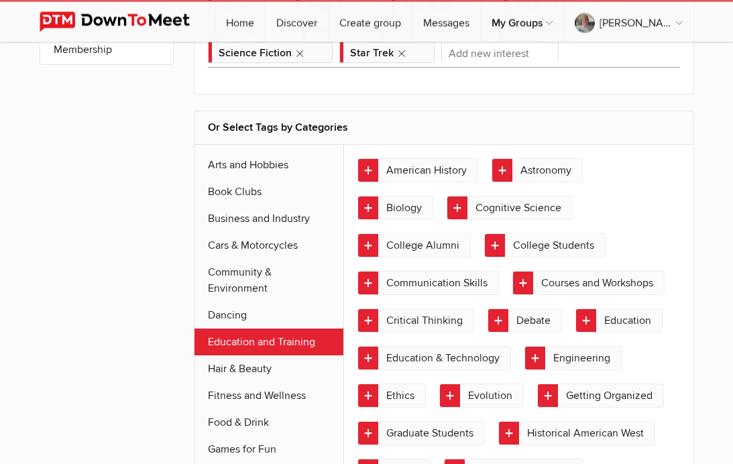
scroll to position [267, 0]
click at [218, 275] on link "Community & Environment" at bounding box center [270, 280] width 150 height 43
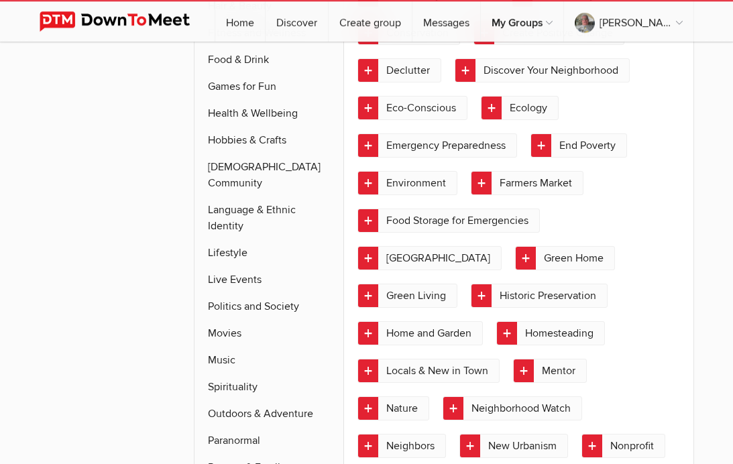
scroll to position [641, 0]
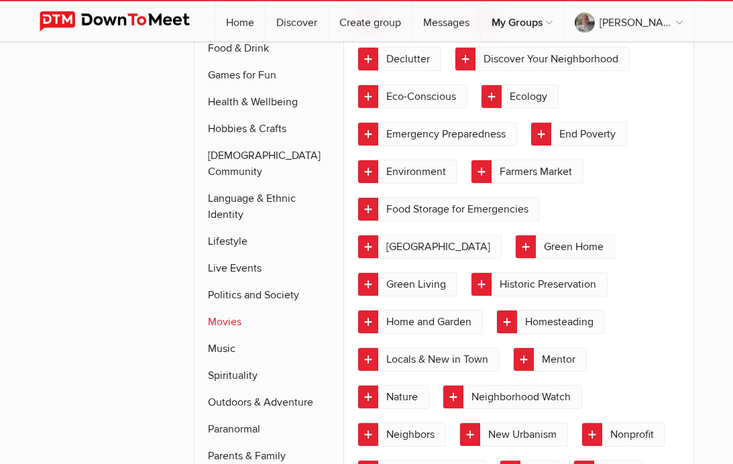
click at [219, 309] on link "Movies" at bounding box center [270, 322] width 150 height 27
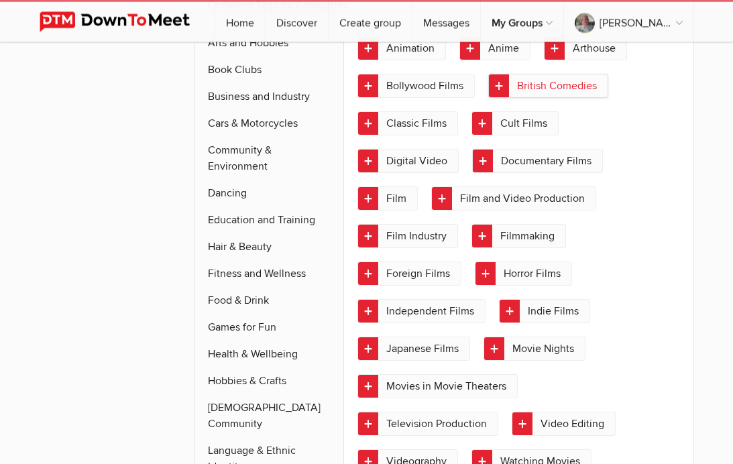
scroll to position [389, 0]
click at [498, 89] on link "British Comedies" at bounding box center [548, 86] width 120 height 24
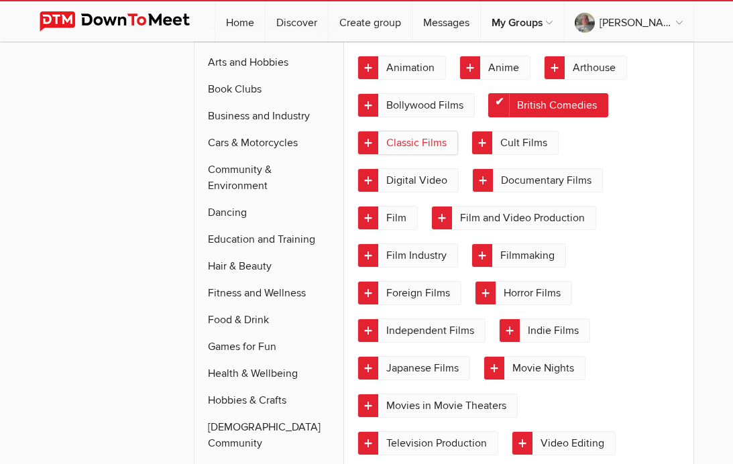
click at [368, 148] on link "Classic Films" at bounding box center [408, 143] width 101 height 24
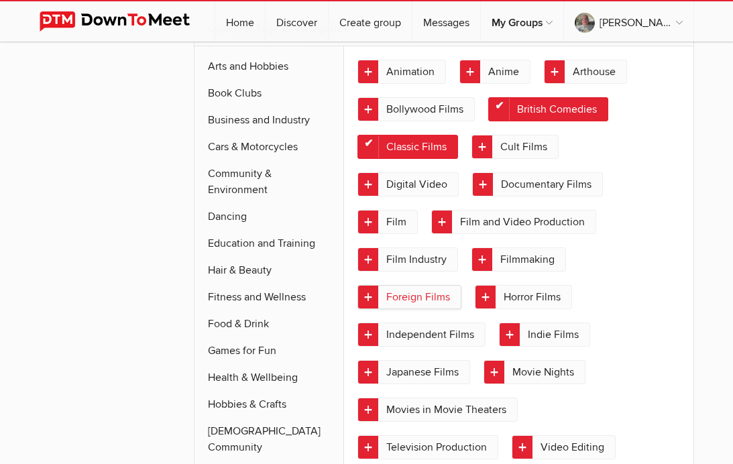
click at [370, 303] on link "Foreign Films" at bounding box center [410, 297] width 104 height 24
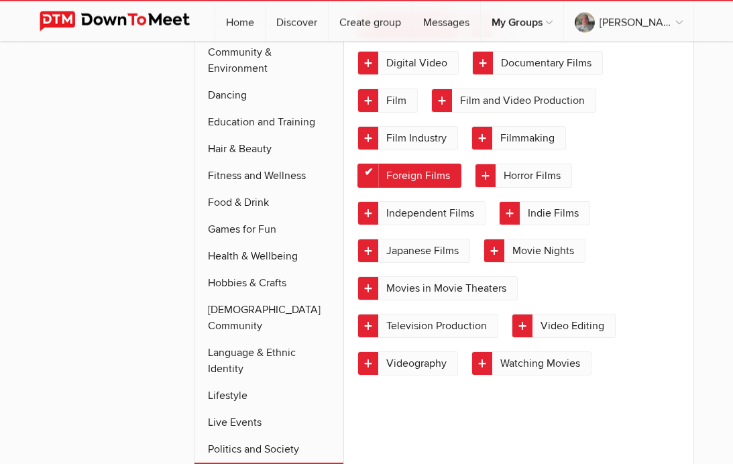
scroll to position [511, 0]
click at [367, 214] on link "Independent Films" at bounding box center [422, 213] width 128 height 24
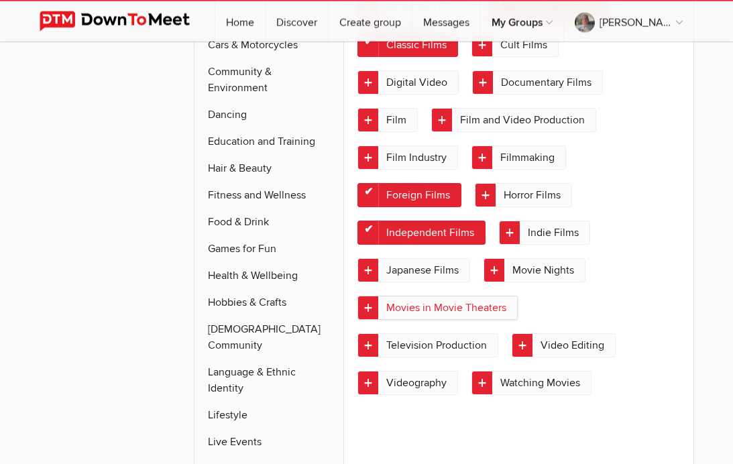
click at [368, 305] on link "Movies in Movie Theaters" at bounding box center [438, 308] width 160 height 24
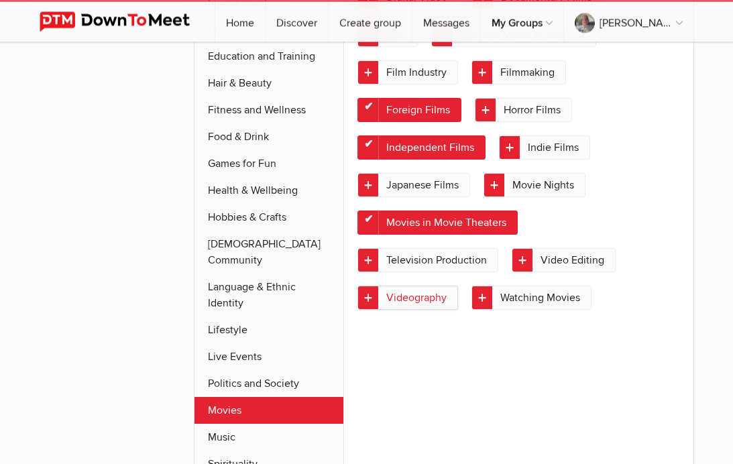
scroll to position [601, 0]
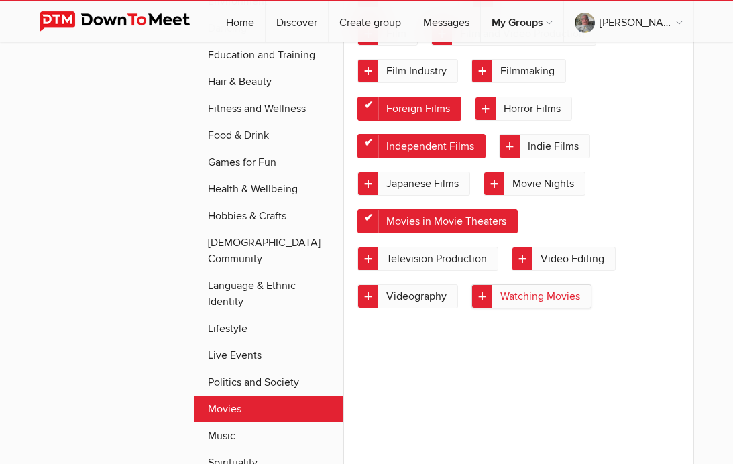
click at [484, 300] on link "Watching Movies" at bounding box center [532, 296] width 120 height 24
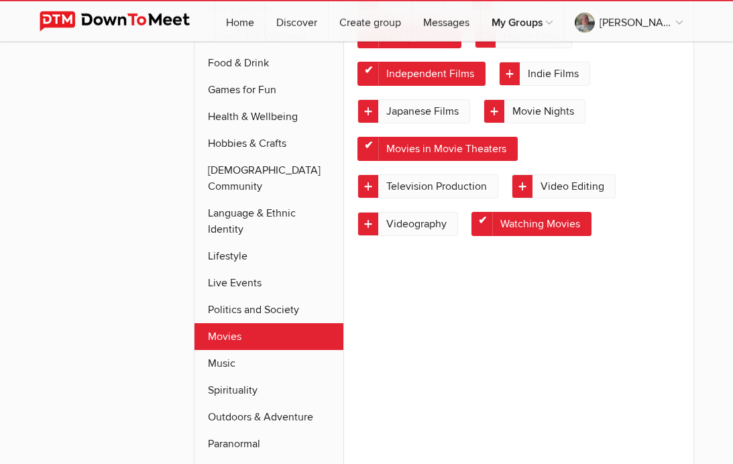
scroll to position [676, 0]
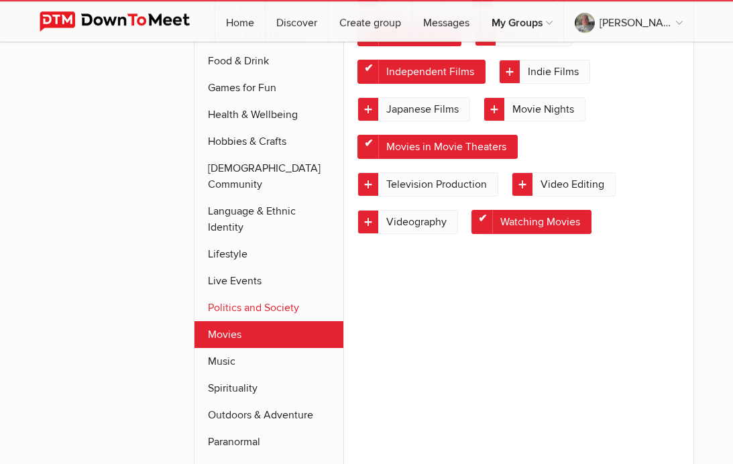
click at [244, 295] on link "Politics and Society" at bounding box center [270, 308] width 150 height 27
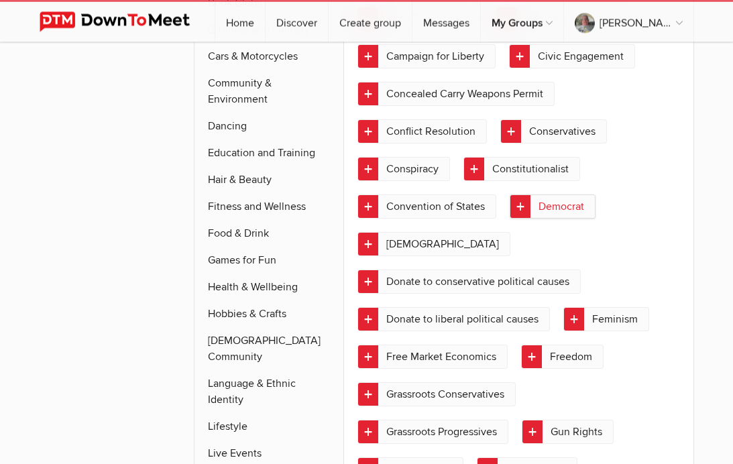
scroll to position [503, 0]
click at [369, 241] on link "Democrat Party" at bounding box center [434, 244] width 153 height 24
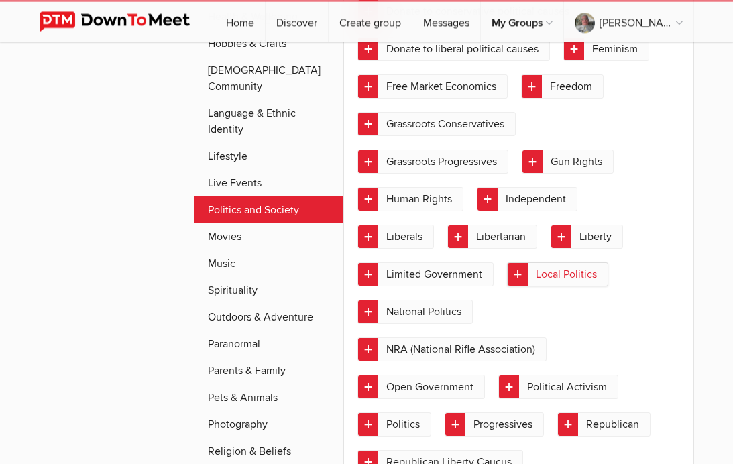
scroll to position [797, 0]
click at [519, 272] on link "Local Politics" at bounding box center [557, 274] width 101 height 24
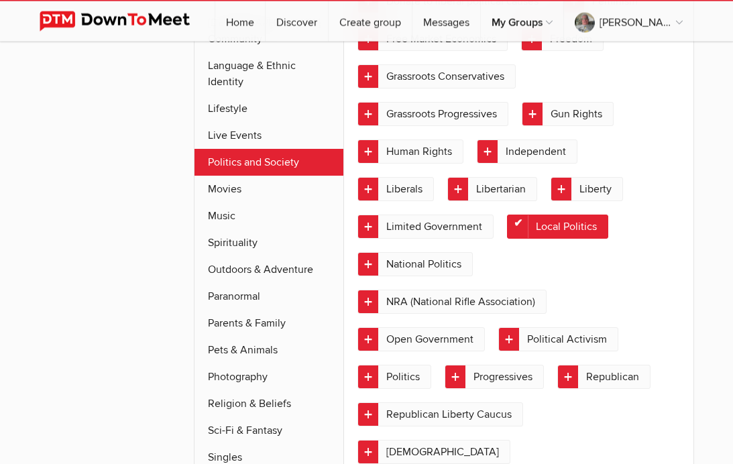
scroll to position [860, 0]
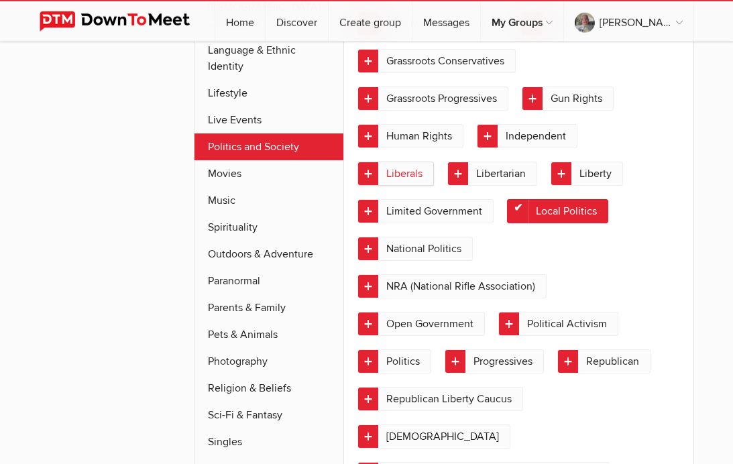
click at [368, 178] on link "Liberals" at bounding box center [396, 174] width 76 height 24
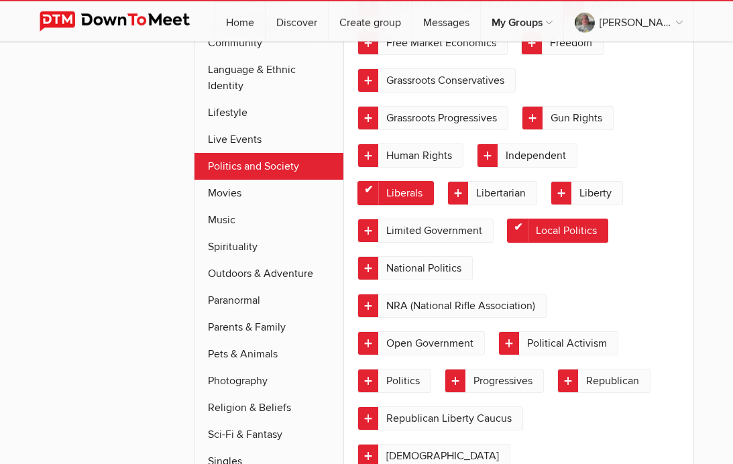
click at [372, 181] on link "Liberals" at bounding box center [396, 193] width 76 height 24
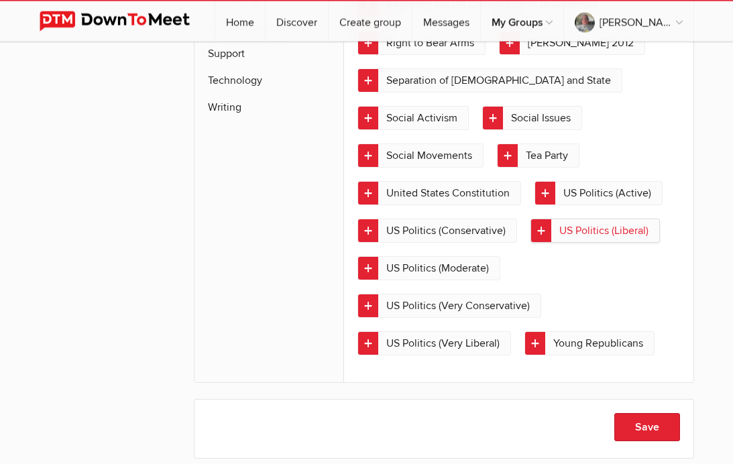
scroll to position [1329, 0]
click at [542, 219] on link "US Politics (Liberal)" at bounding box center [595, 231] width 129 height 24
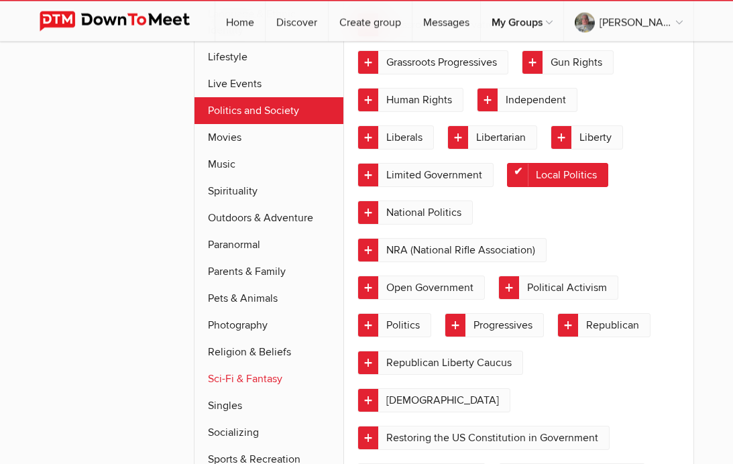
scroll to position [907, 0]
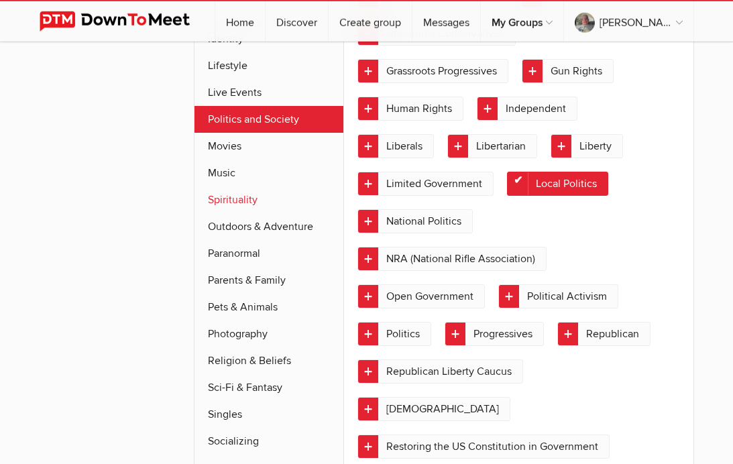
click at [232, 187] on link "Spirituality" at bounding box center [270, 200] width 150 height 27
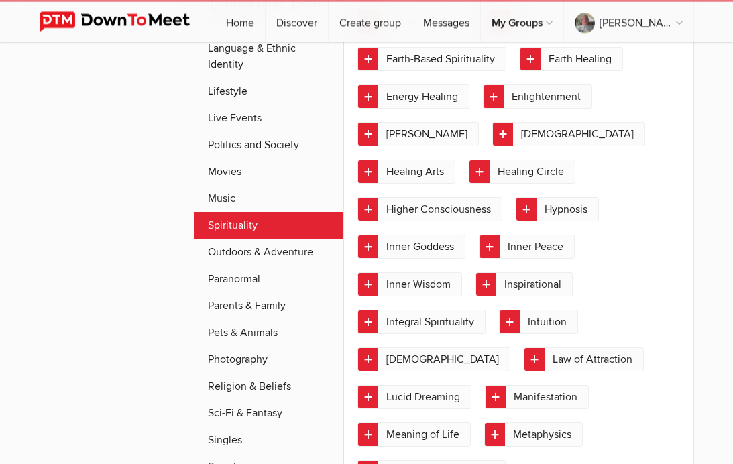
scroll to position [894, 0]
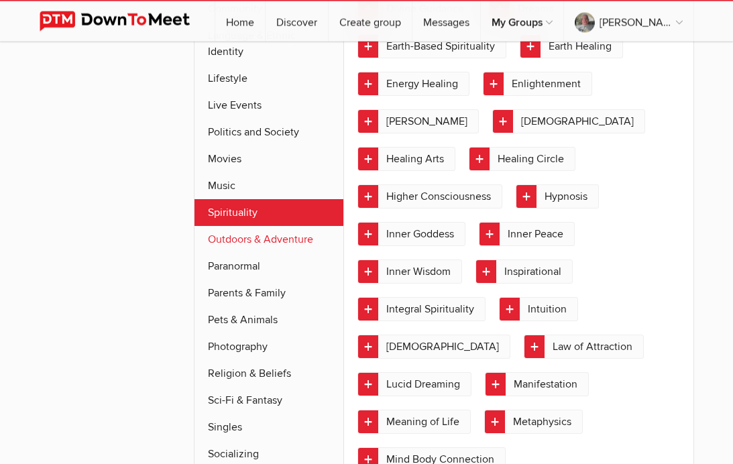
click at [284, 226] on link "Outdoors & Adventure" at bounding box center [270, 239] width 150 height 27
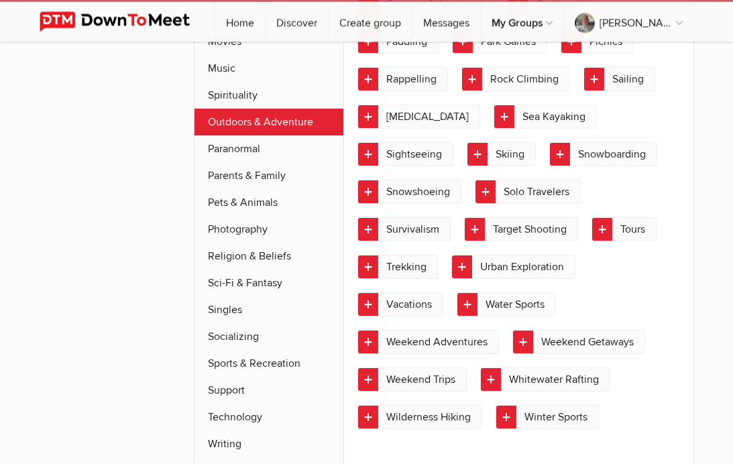
scroll to position [1036, 0]
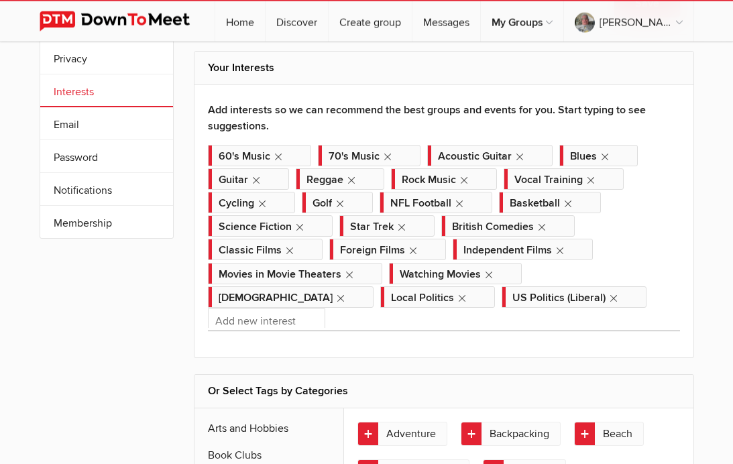
scroll to position [94, 0]
